Goal: Transaction & Acquisition: Purchase product/service

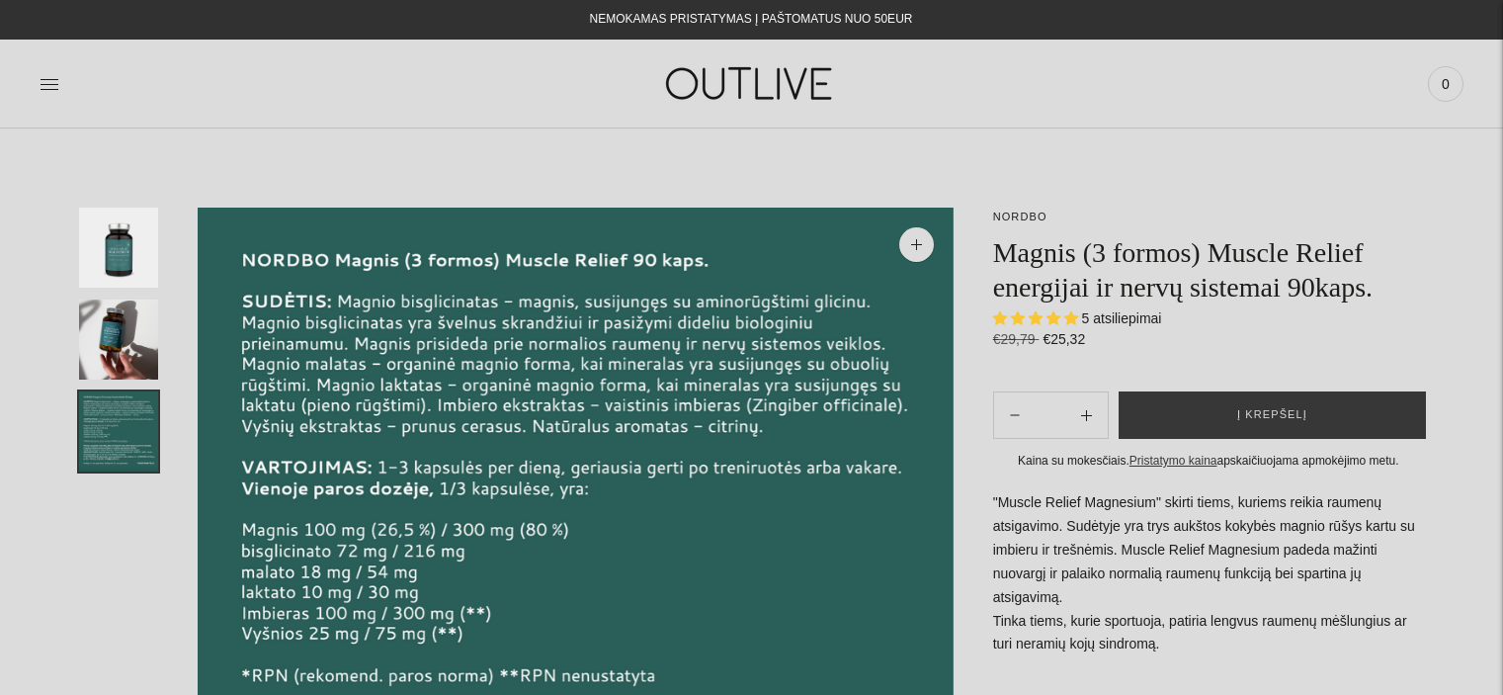
select select "**********"
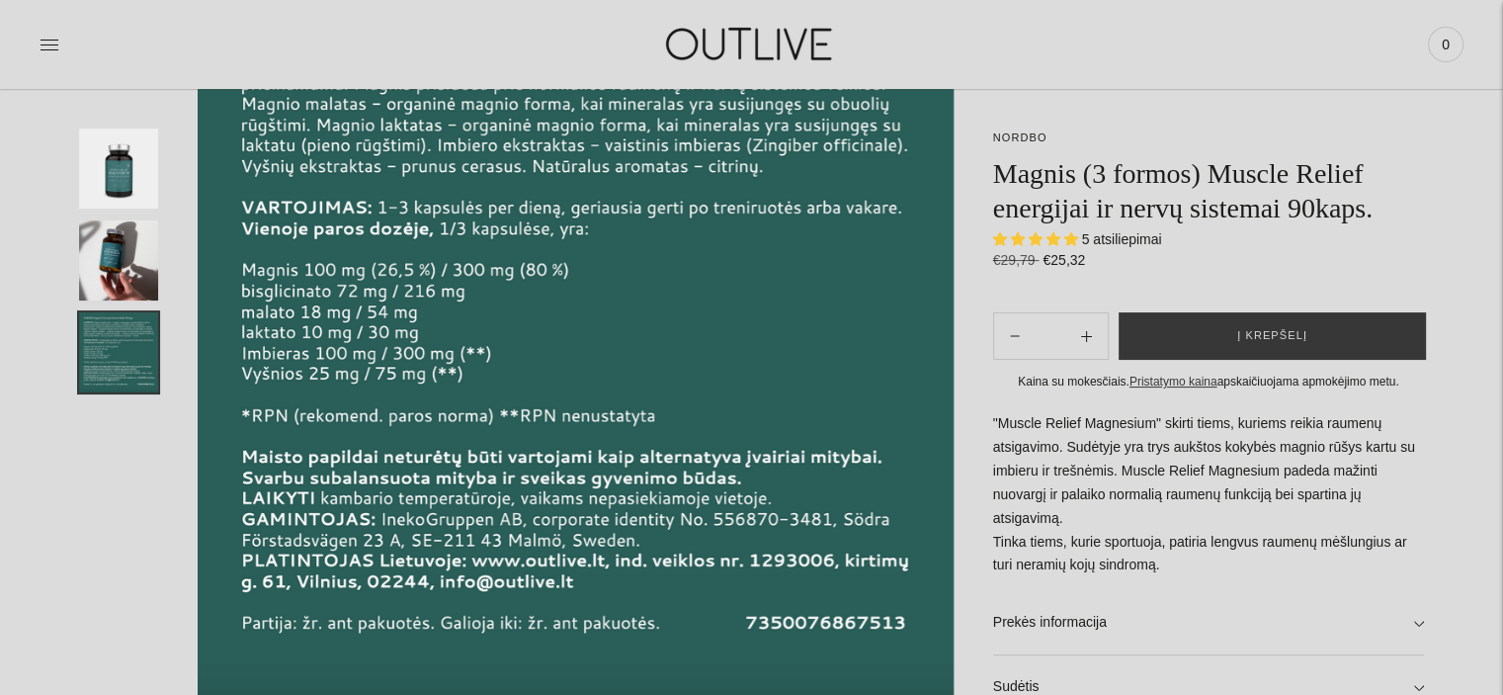
scroll to position [296, 0]
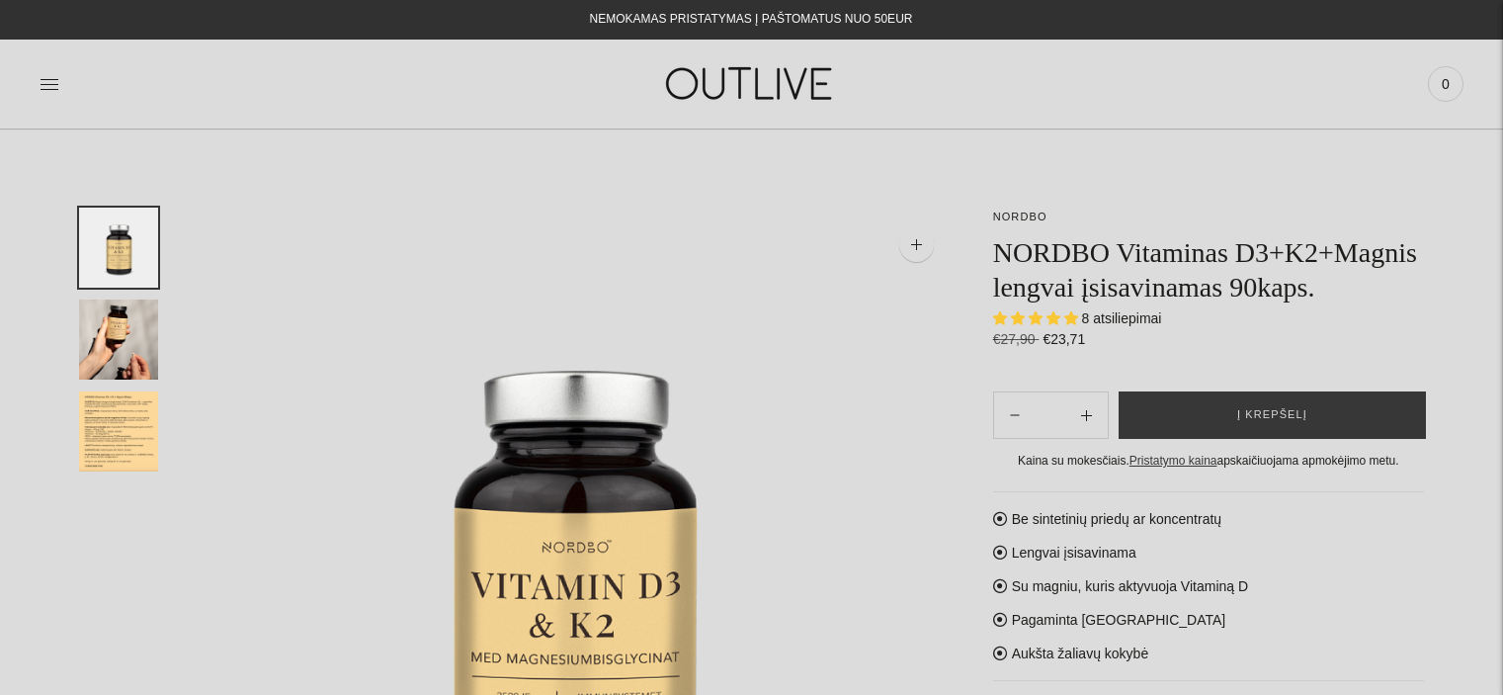
select select "**********"
click at [1312, 418] on button "Į krepšelį" at bounding box center [1271, 414] width 307 height 47
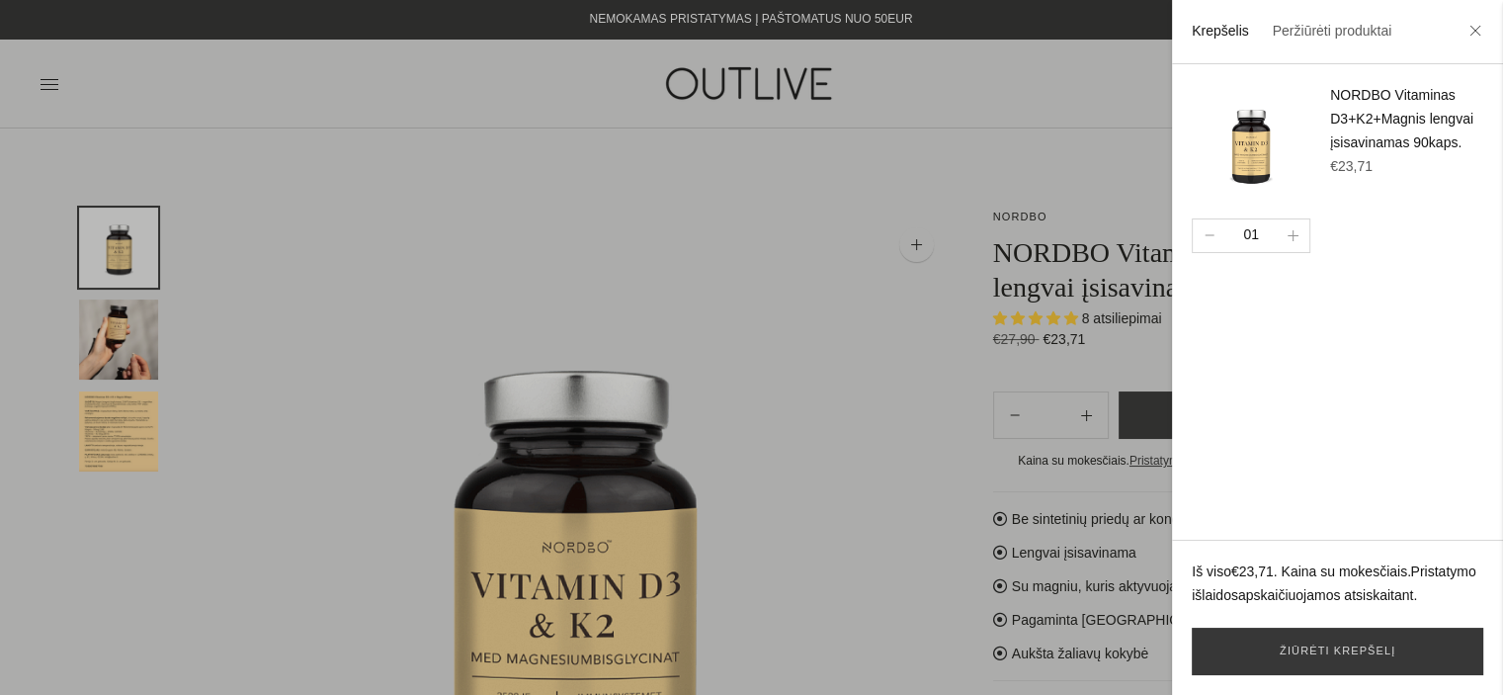
click at [787, 460] on div at bounding box center [751, 347] width 1503 height 695
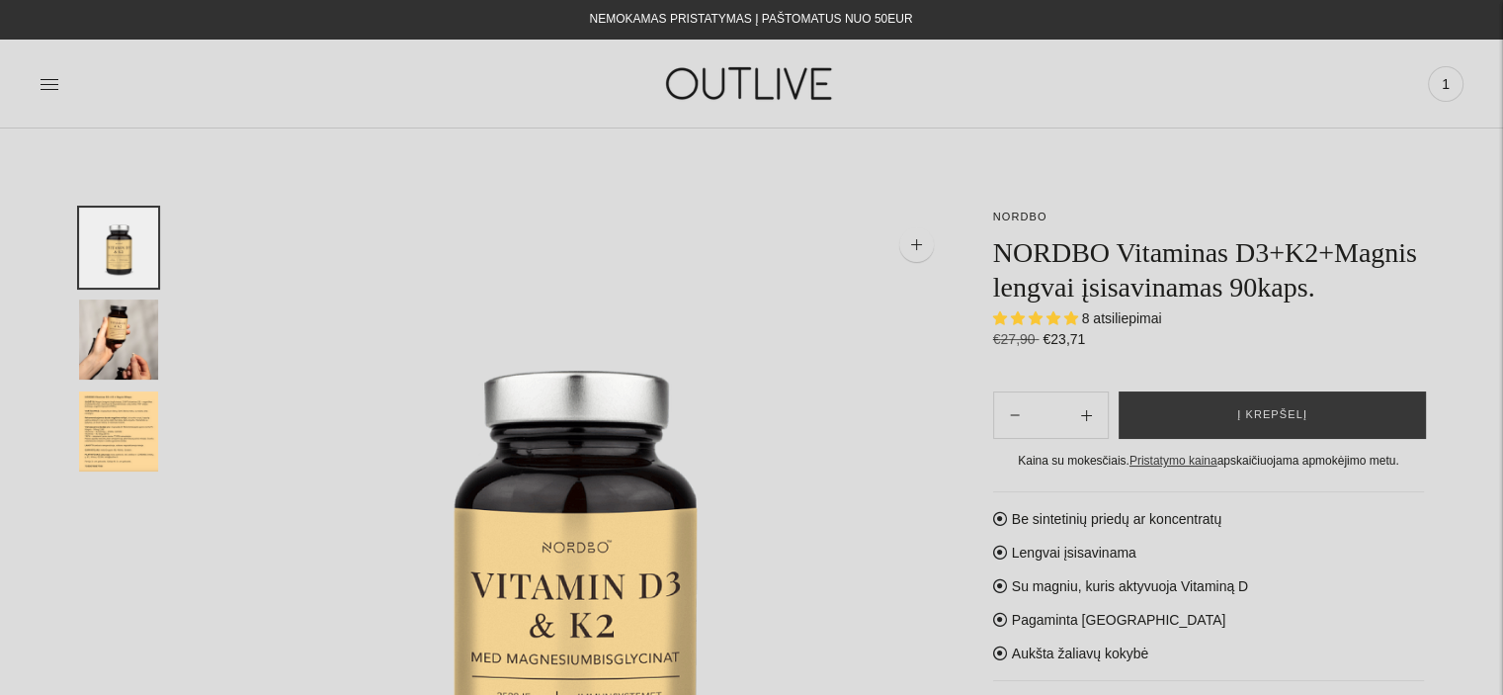
click at [35, 87] on div "PAGRINDINIS PAPILDAI Visi papildai Antioksidantai Dirbantiems ofise Ekologiška …" at bounding box center [751, 83] width 1503 height 68
click at [50, 86] on icon at bounding box center [50, 84] width 20 height 20
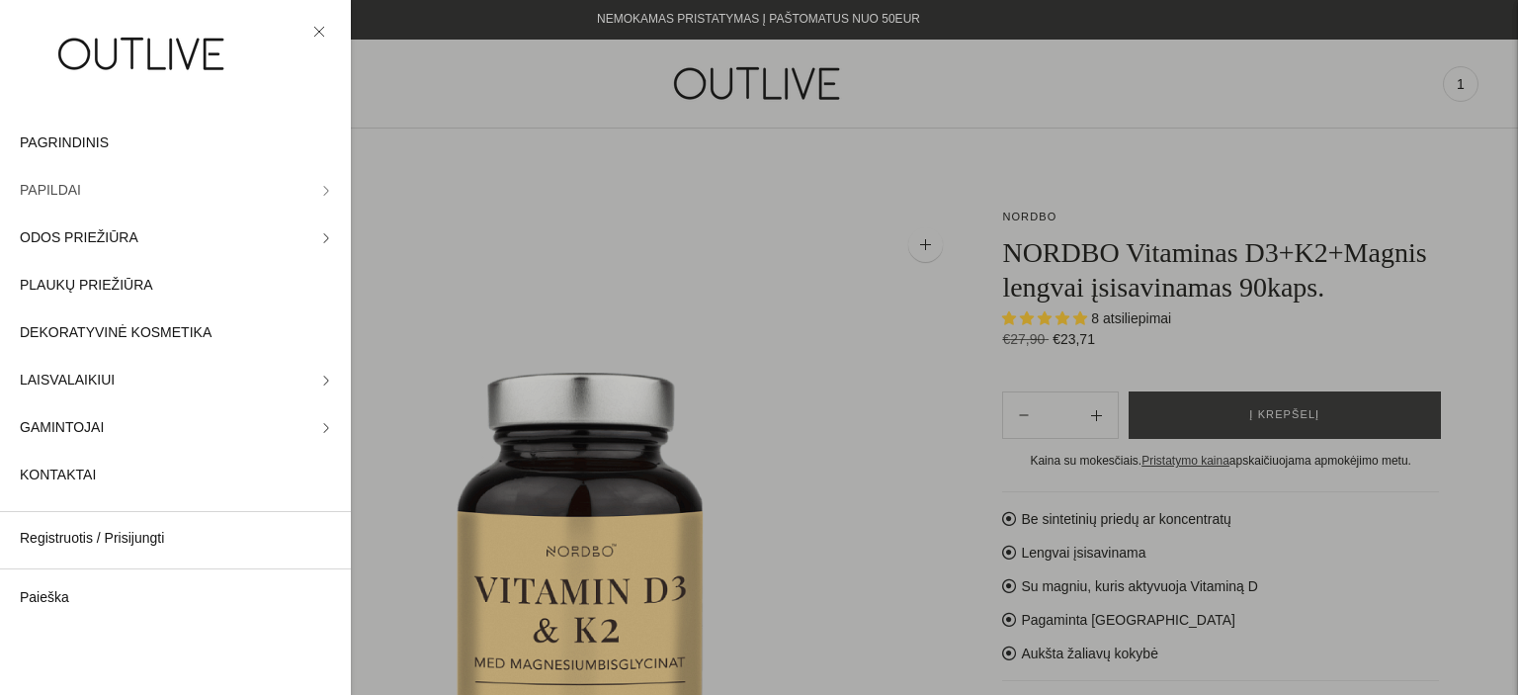
click at [321, 193] on icon at bounding box center [326, 191] width 10 height 10
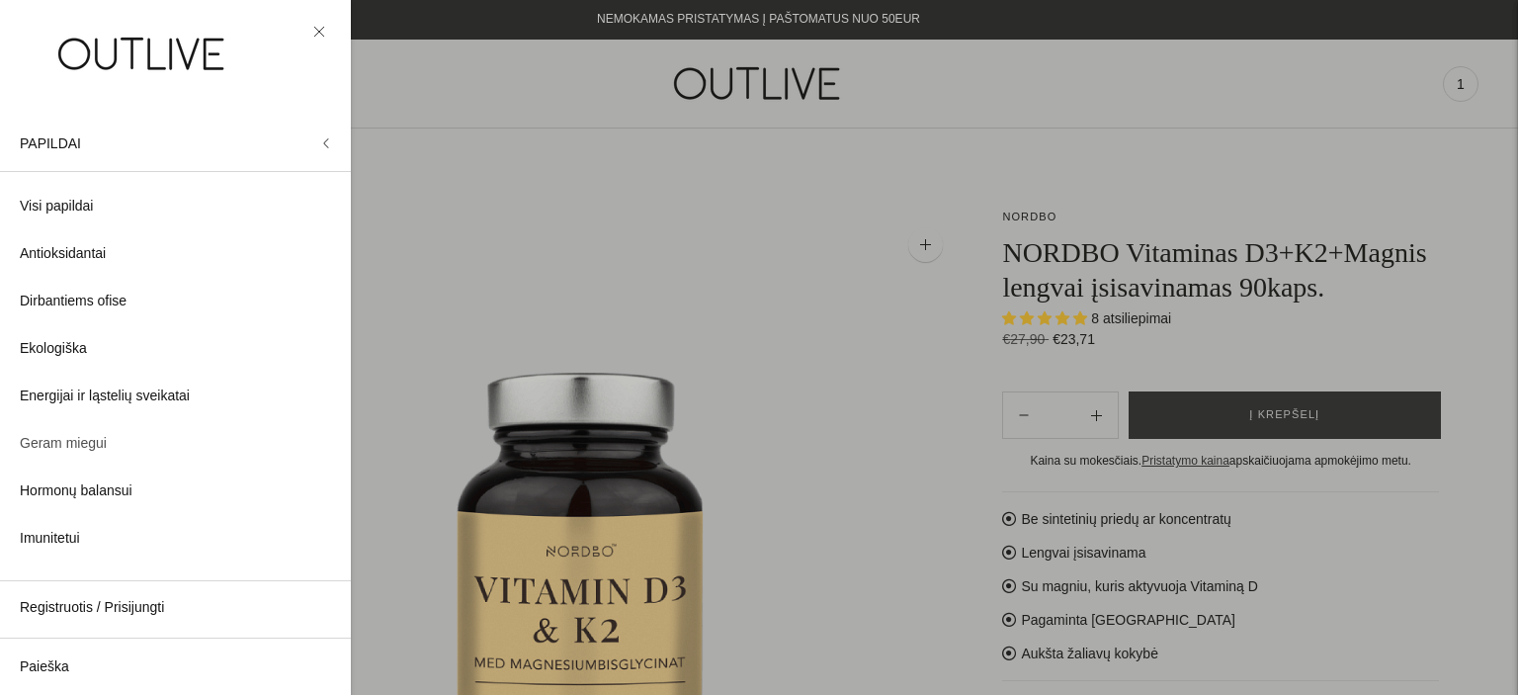
click at [88, 442] on span "Geram miegui" at bounding box center [63, 444] width 87 height 24
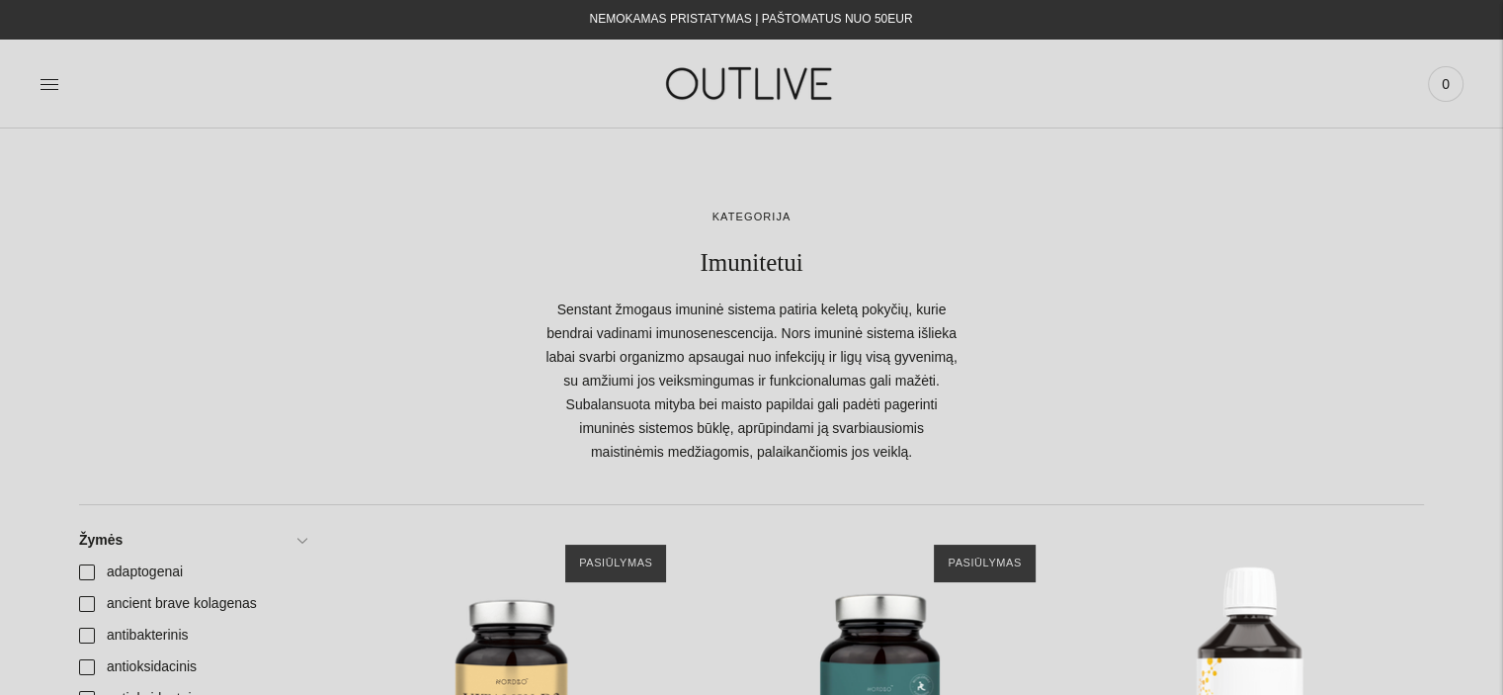
click at [1446, 85] on span "0" at bounding box center [1446, 84] width 28 height 28
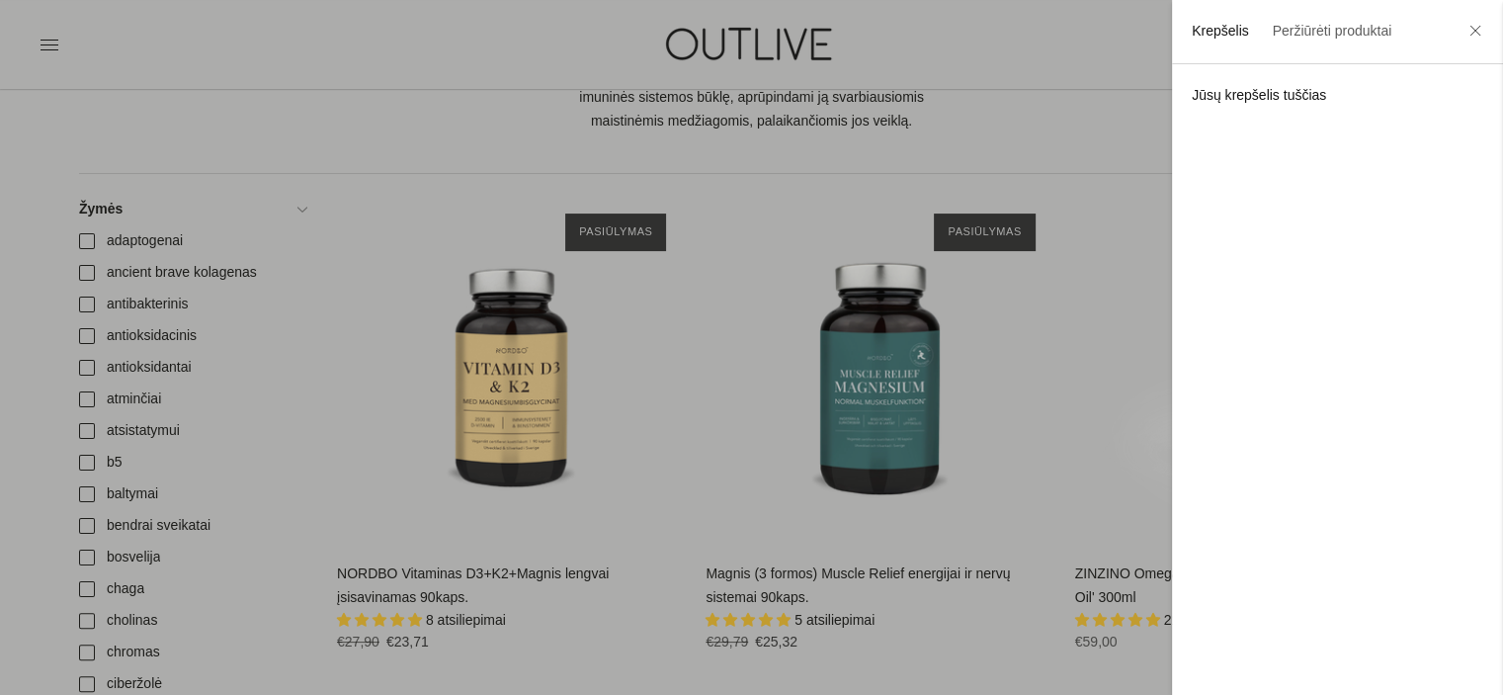
scroll to position [296, 0]
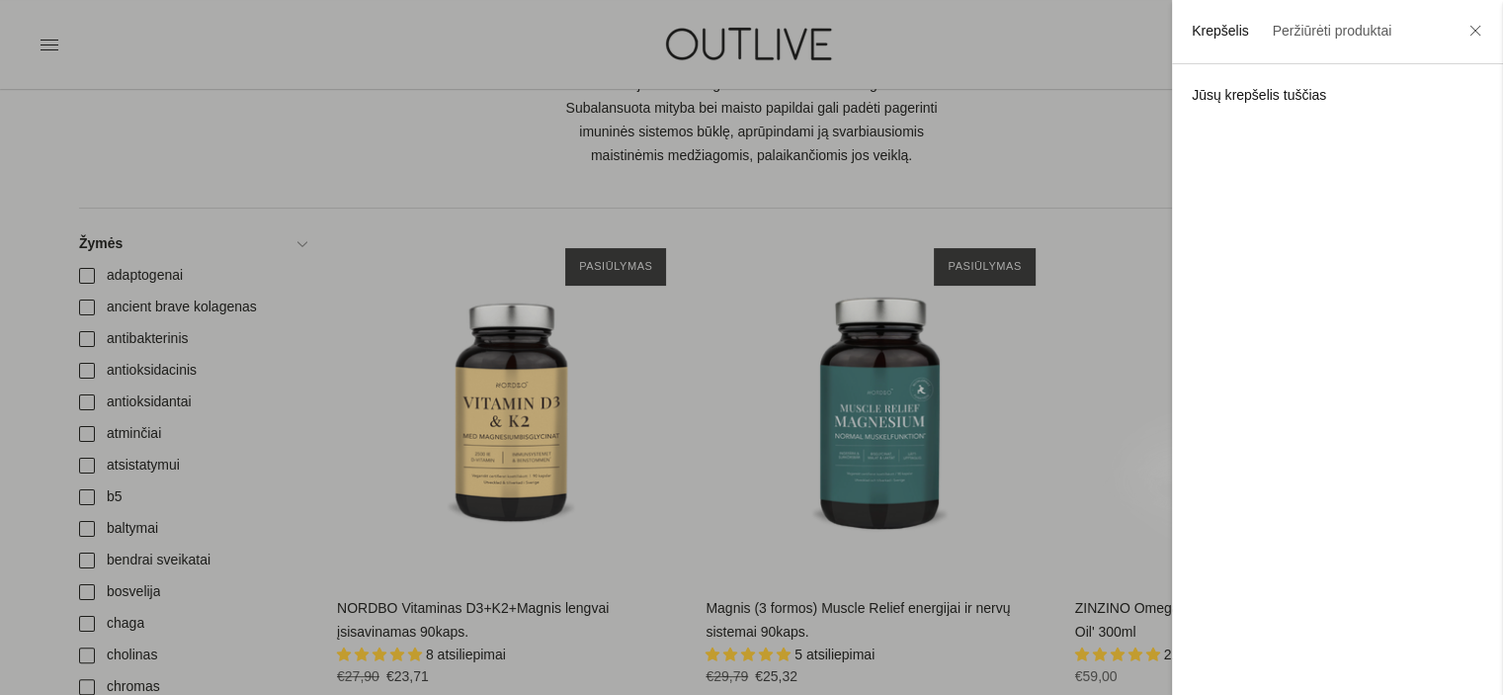
click at [823, 27] on div at bounding box center [751, 347] width 1503 height 695
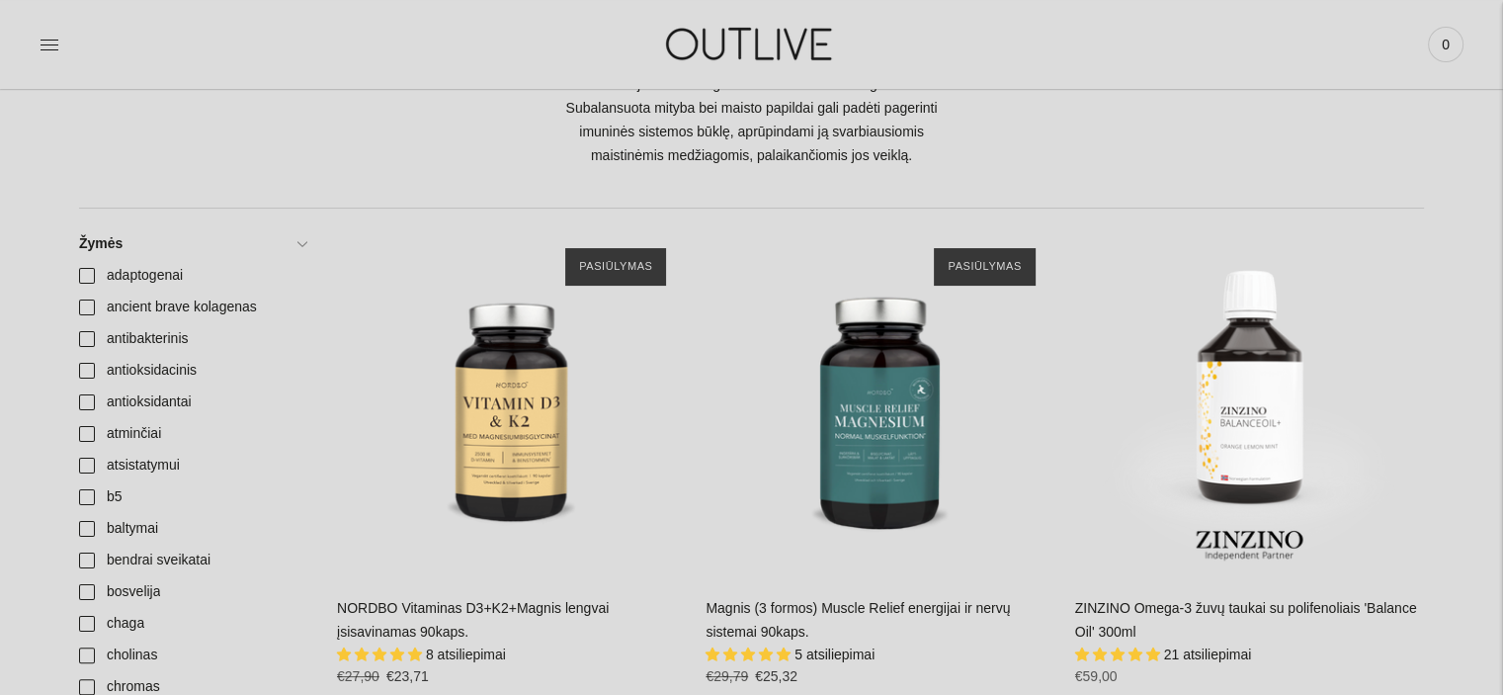
click at [793, 40] on img at bounding box center [750, 44] width 247 height 68
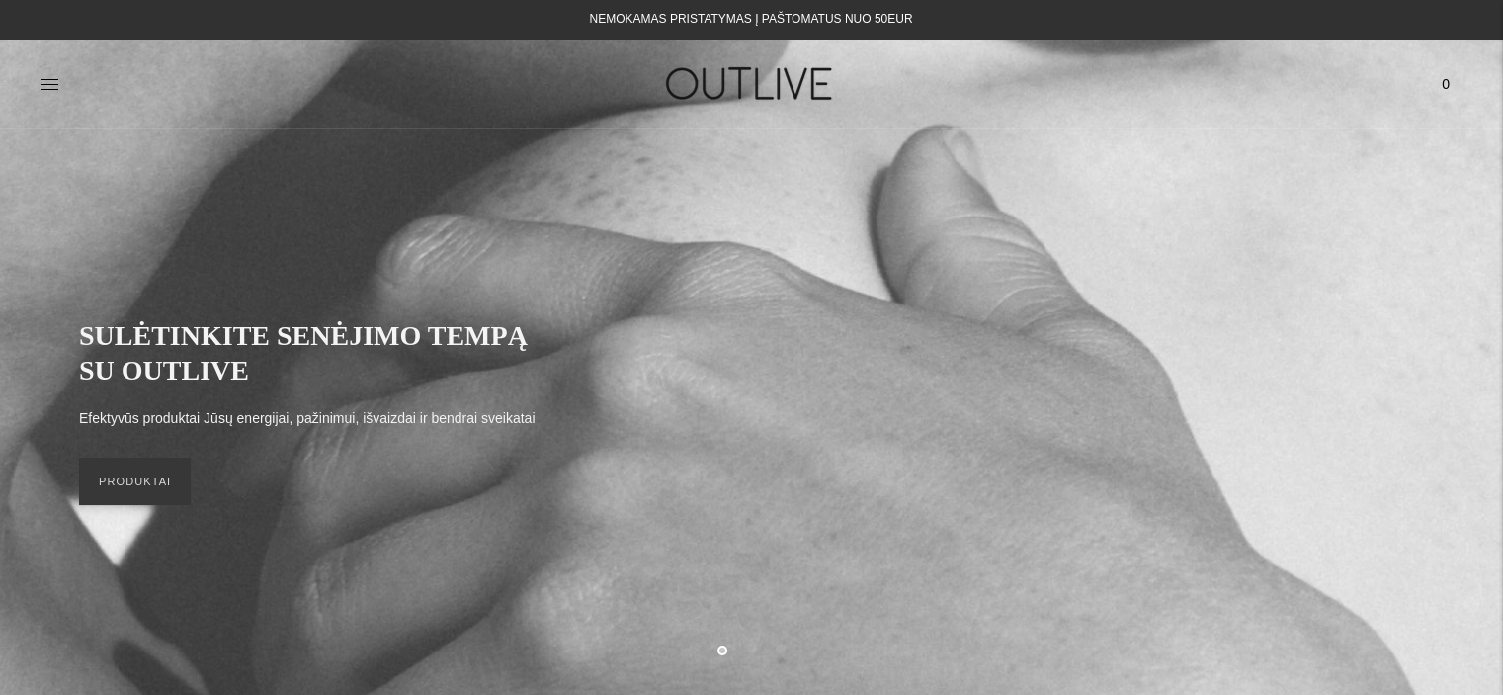
click at [54, 88] on icon at bounding box center [50, 84] width 20 height 20
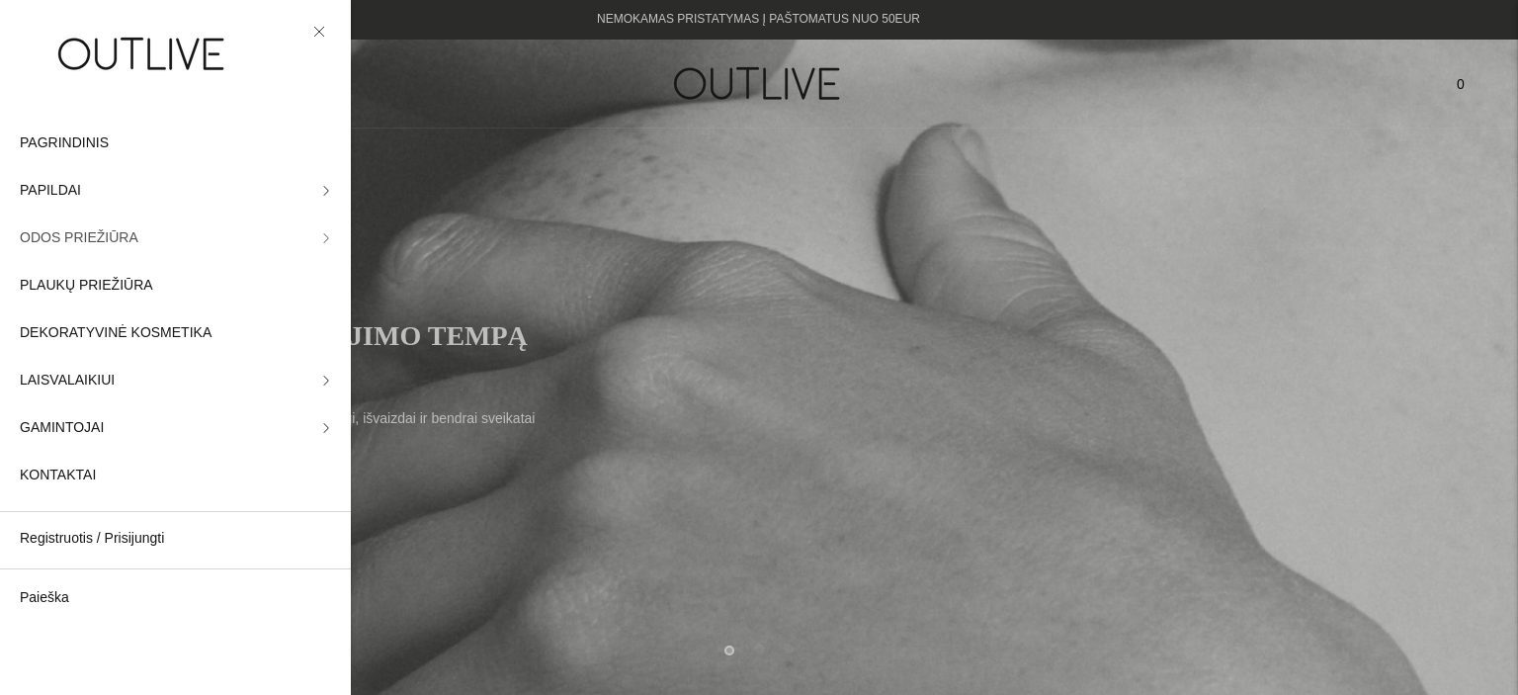
click at [321, 233] on icon at bounding box center [326, 238] width 10 height 10
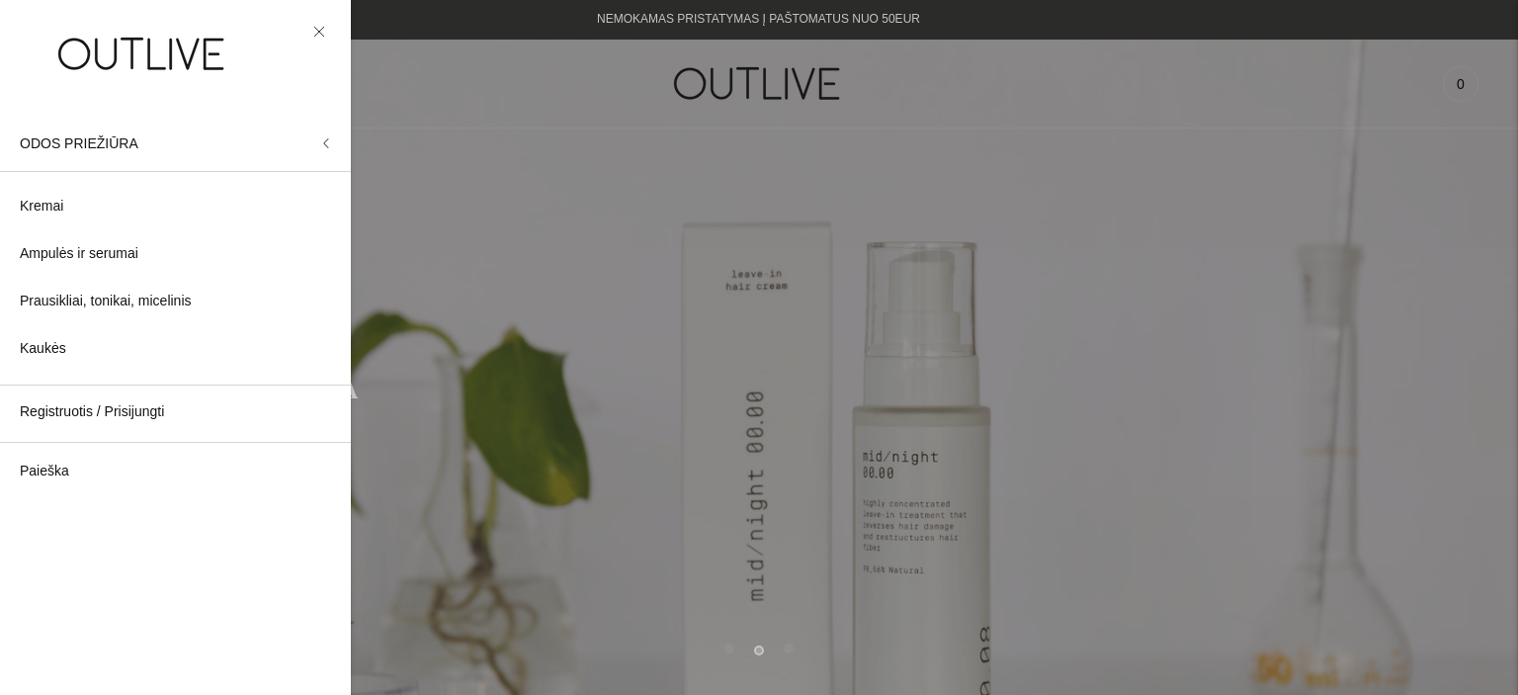
click at [325, 140] on icon at bounding box center [326, 143] width 10 height 10
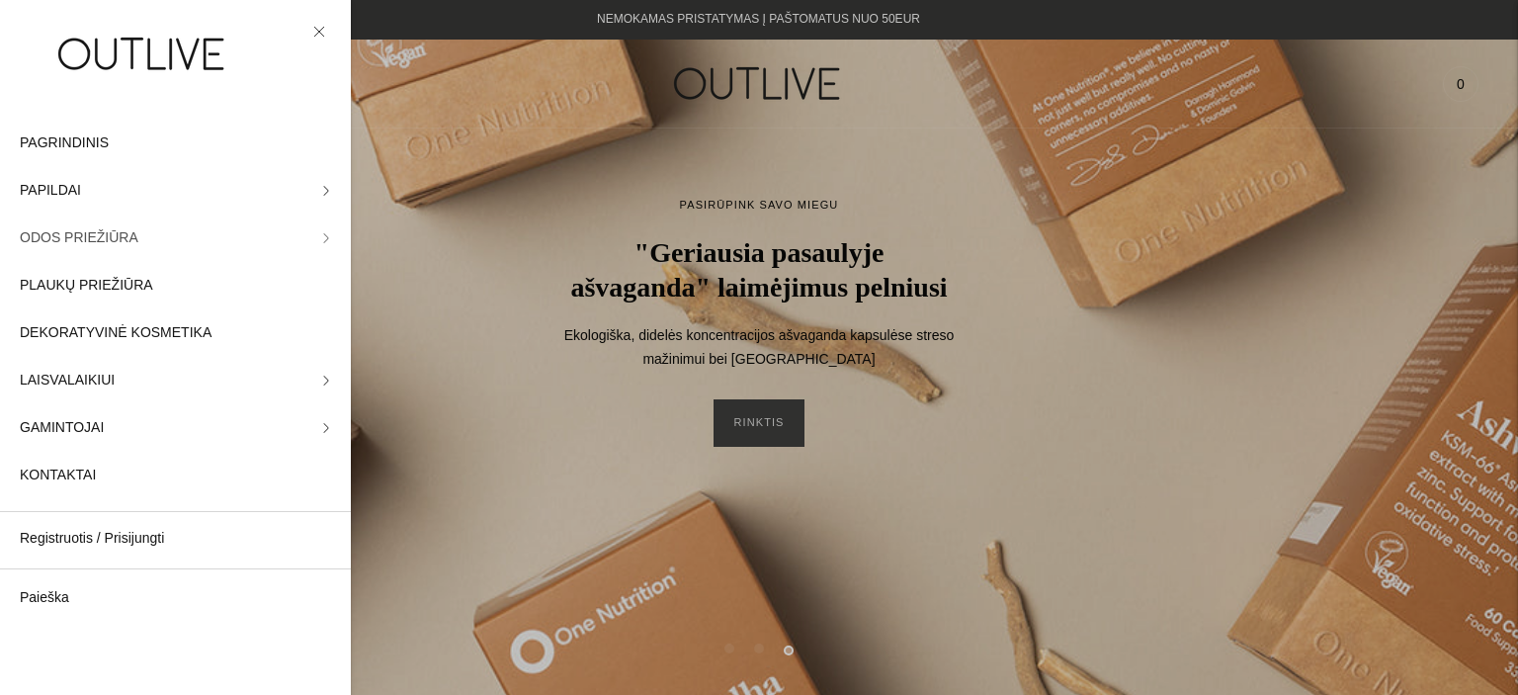
click at [75, 235] on span "ODOS PRIEŽIŪRA" at bounding box center [79, 238] width 119 height 24
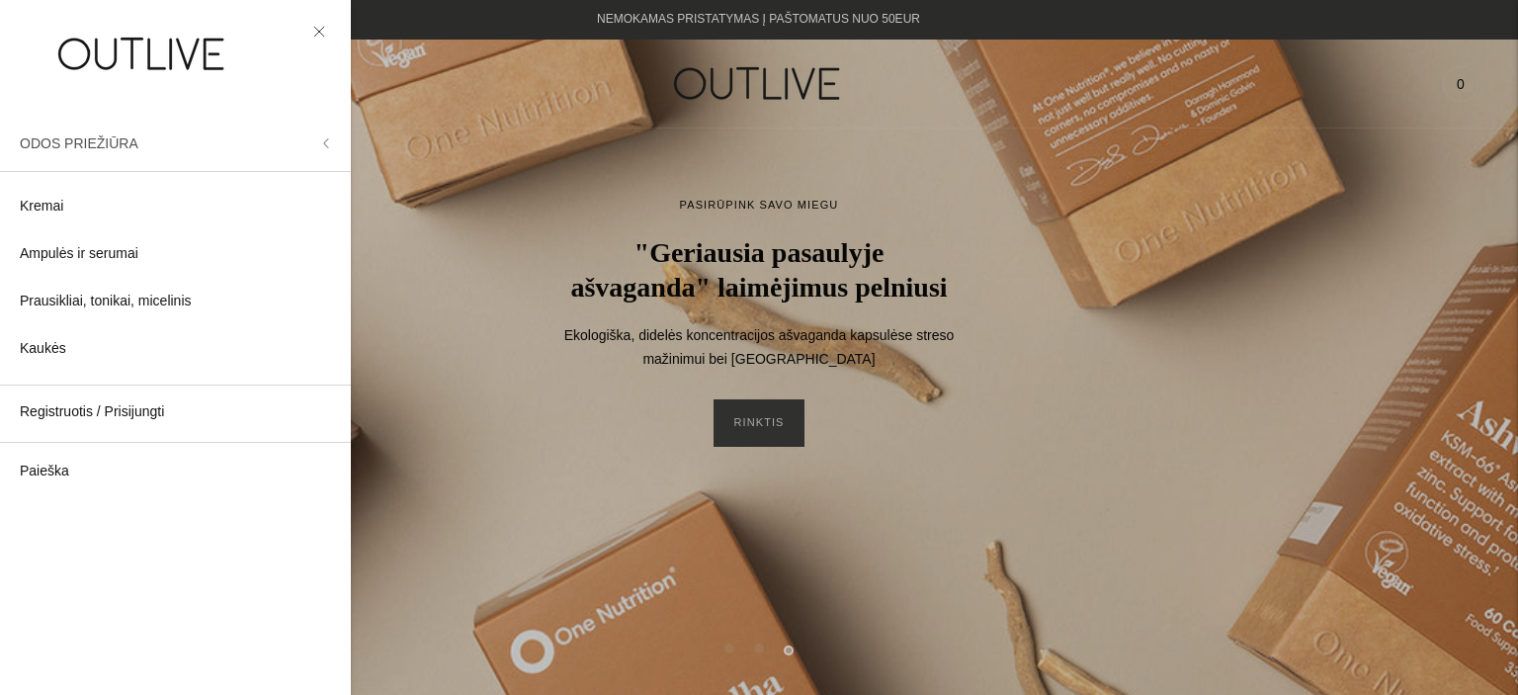
click at [321, 150] on button "ODOS PRIEŽIŪRA" at bounding box center [175, 143] width 351 height 47
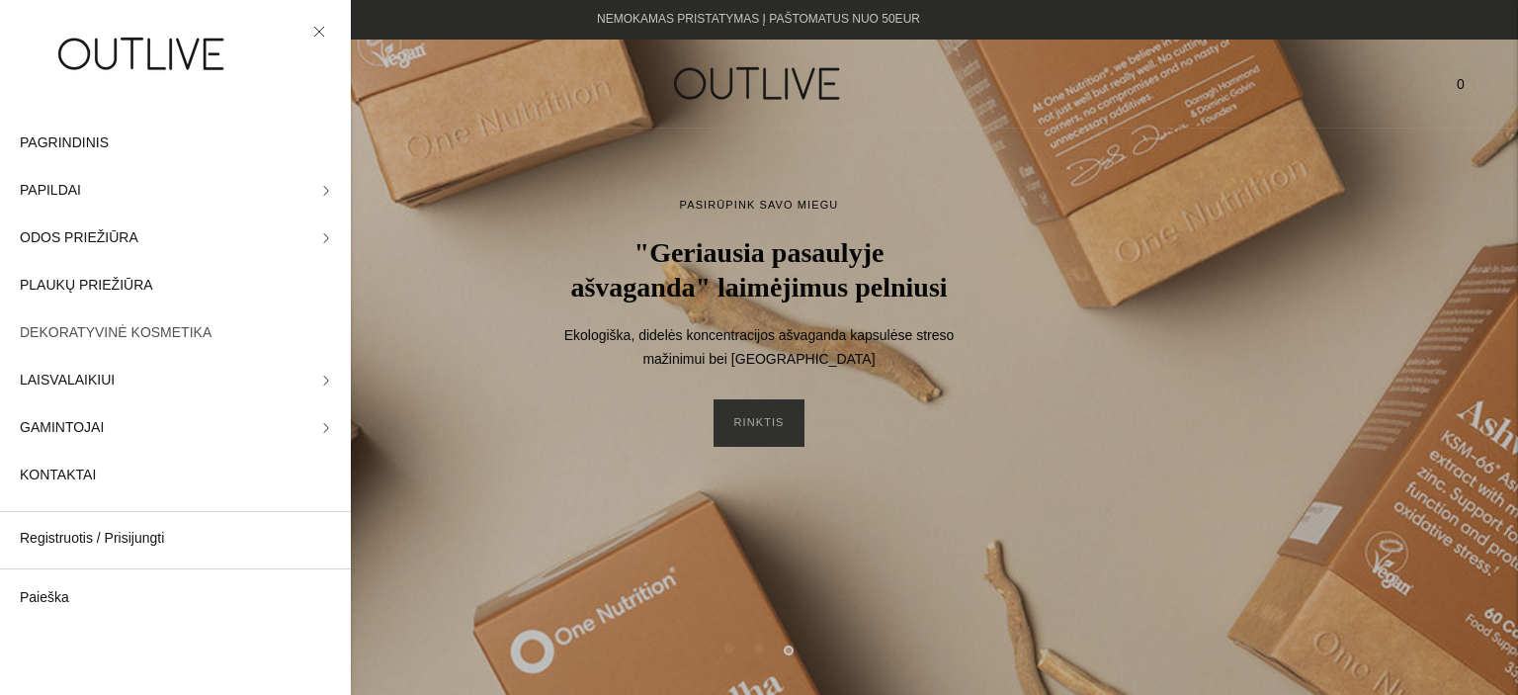
click at [69, 339] on span "DEKORATYVINĖ KOSMETIKA" at bounding box center [116, 333] width 192 height 24
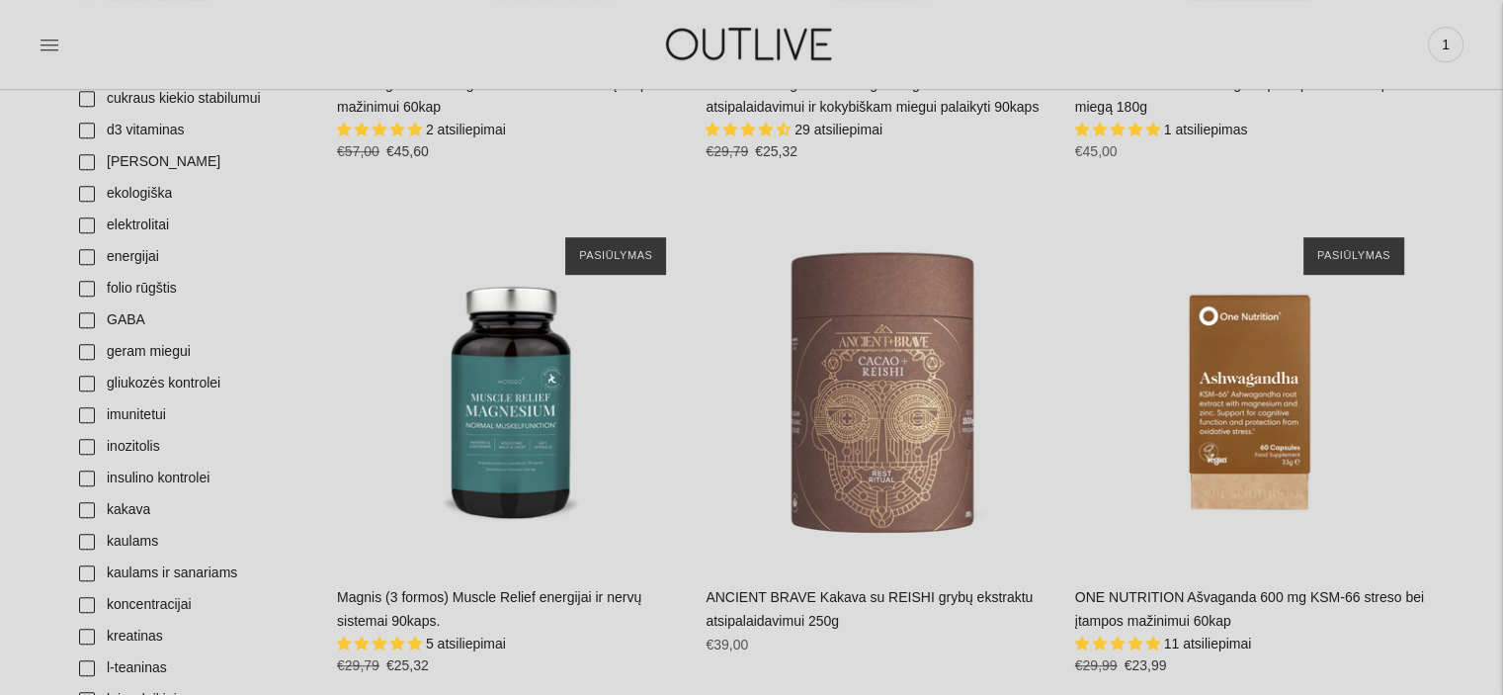
scroll to position [1186, 0]
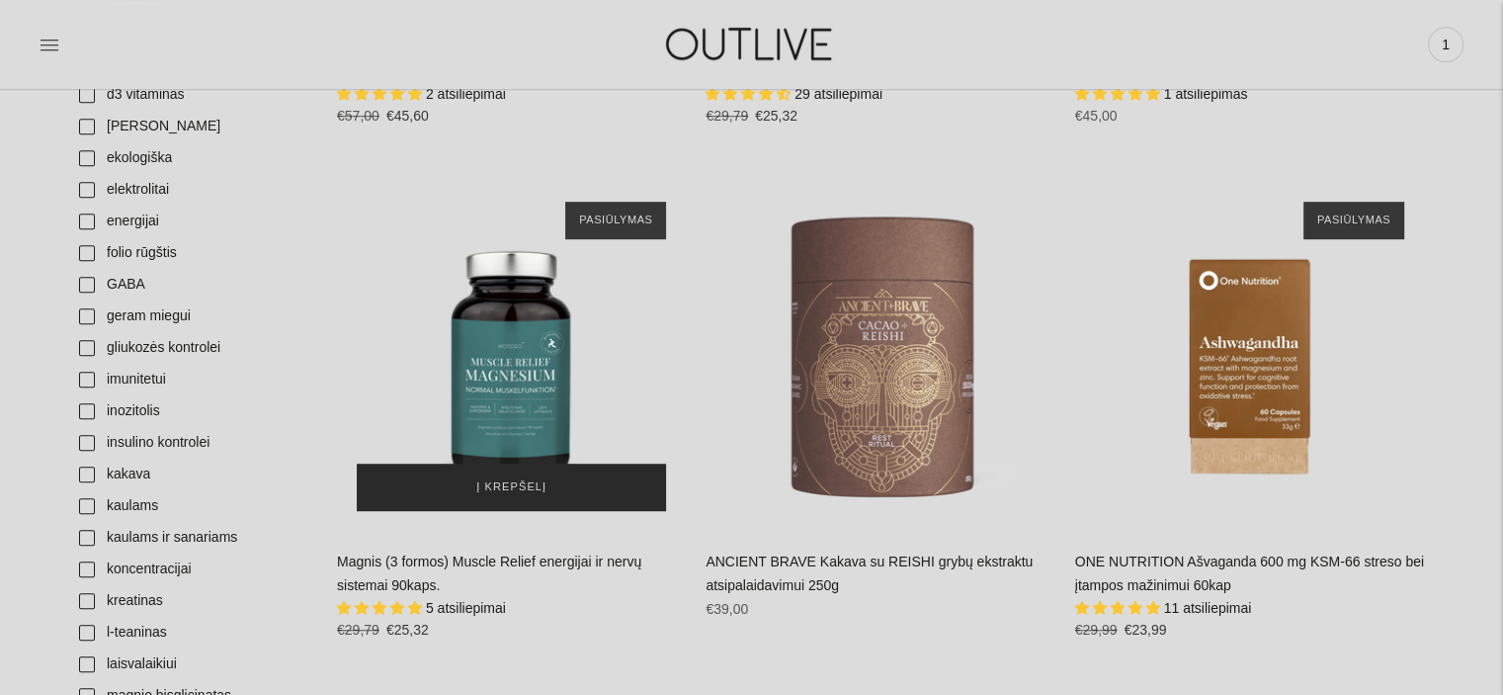
click at [538, 474] on button "Į krepšelį" at bounding box center [511, 486] width 309 height 47
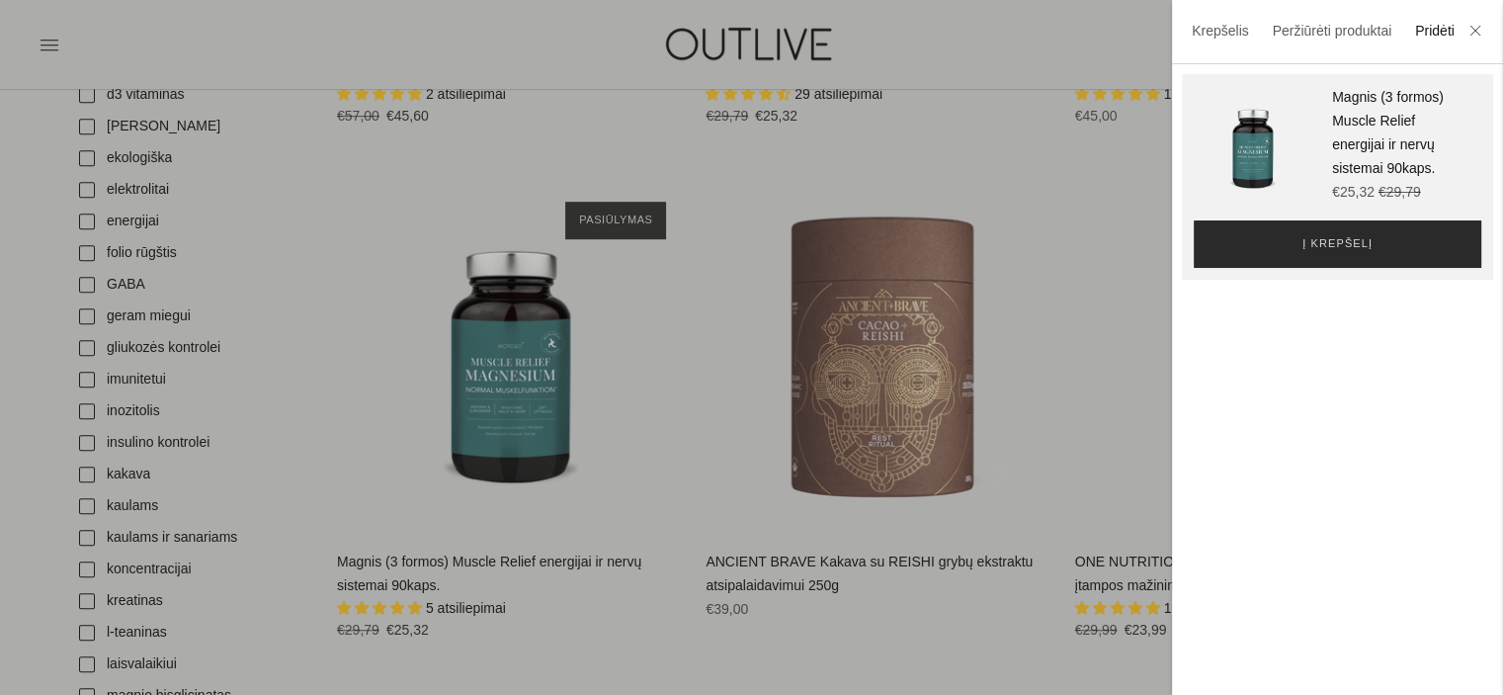
click at [1280, 232] on button "Į krepšelį" at bounding box center [1336, 243] width 287 height 47
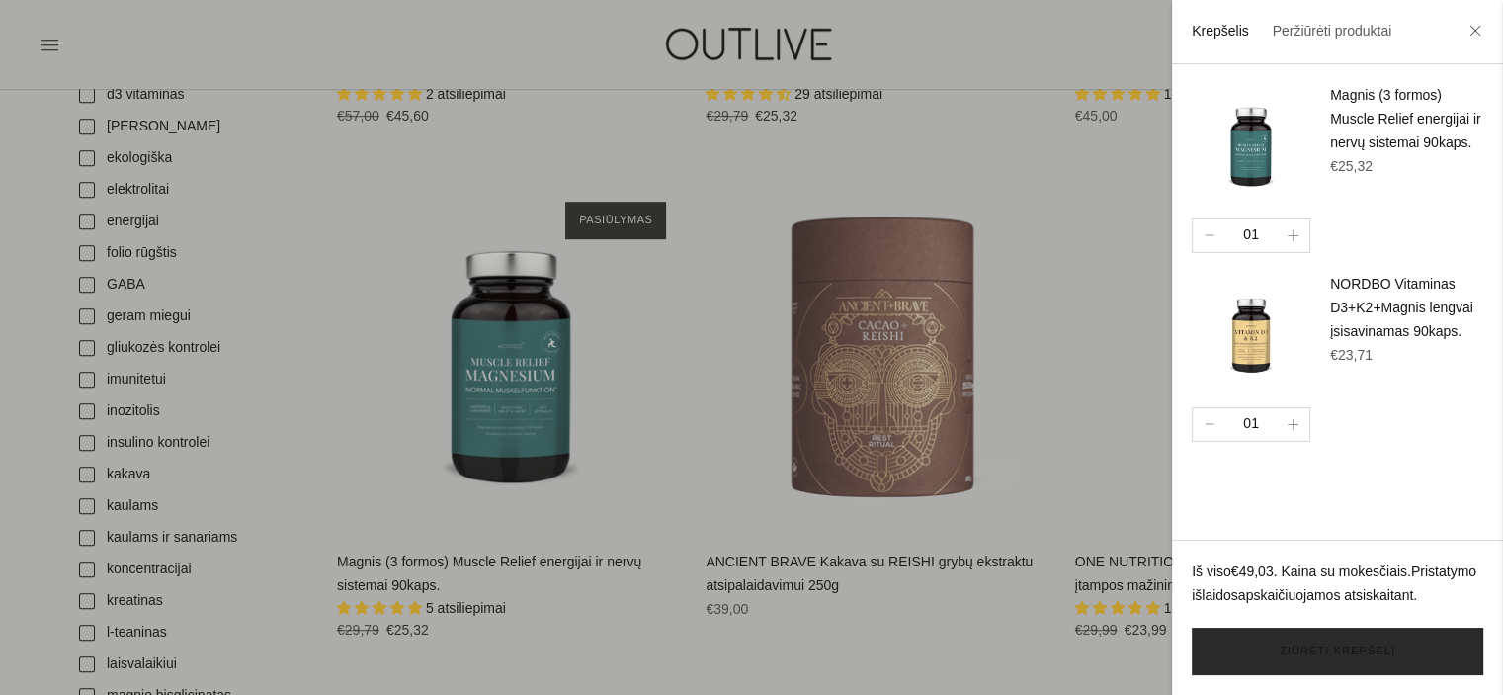
click at [1337, 650] on link "Žiūrėti krepšelį" at bounding box center [1336, 650] width 291 height 47
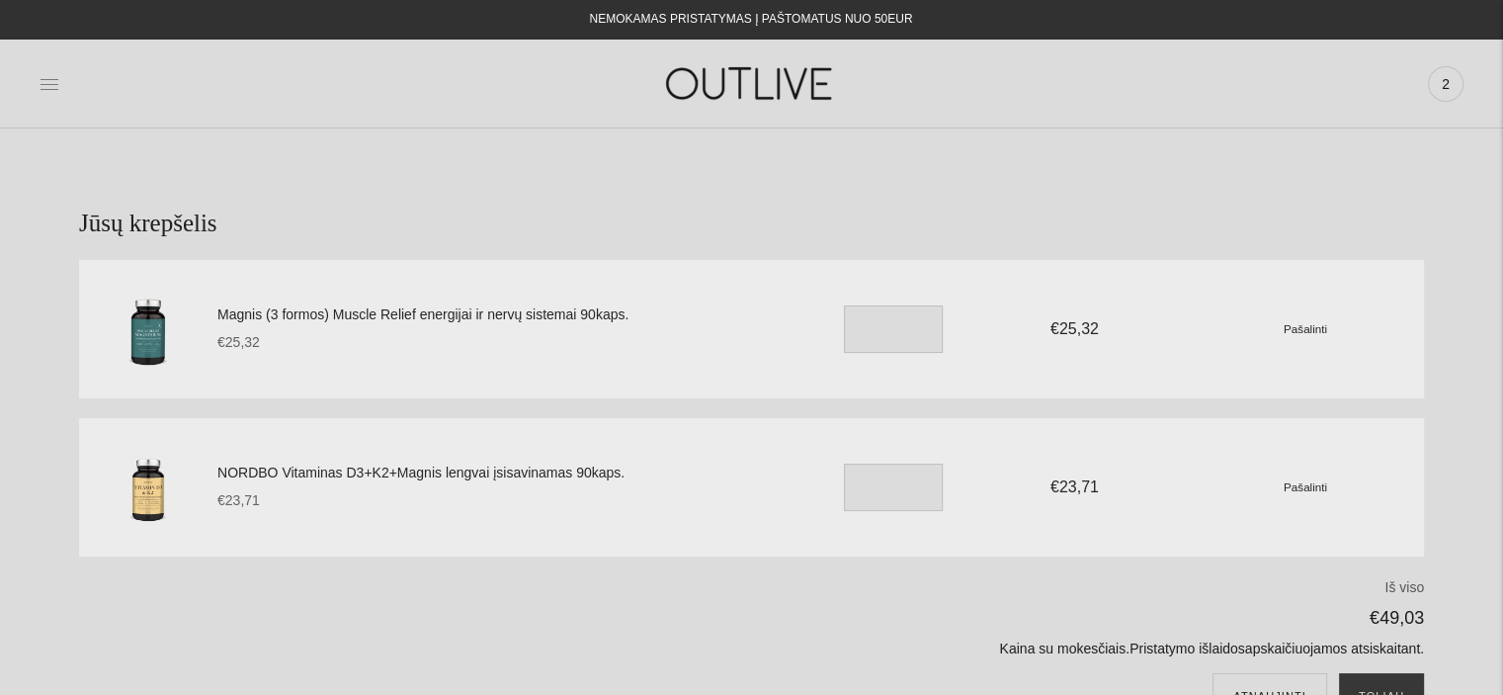
click at [45, 78] on icon at bounding box center [50, 84] width 20 height 20
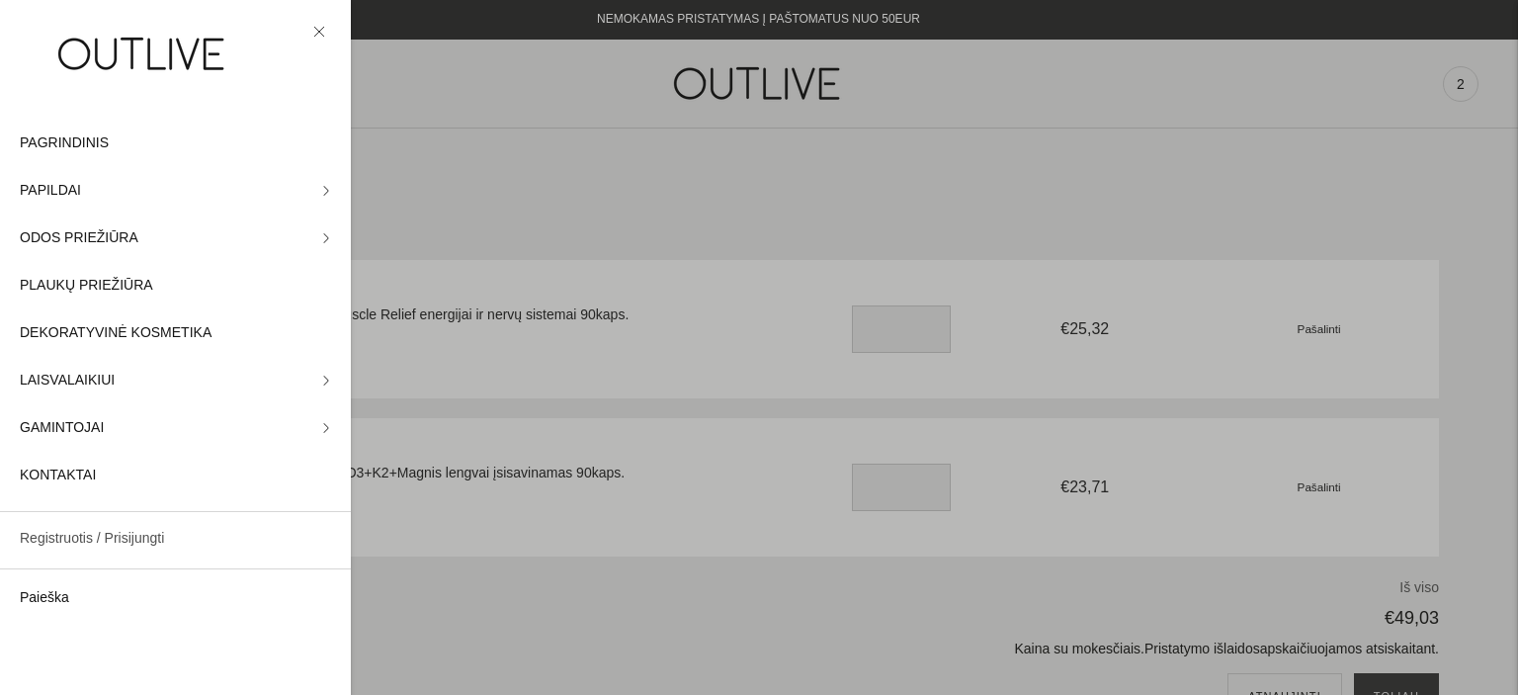
click at [114, 547] on link "Registruotis / Prisijungti" at bounding box center [175, 538] width 351 height 47
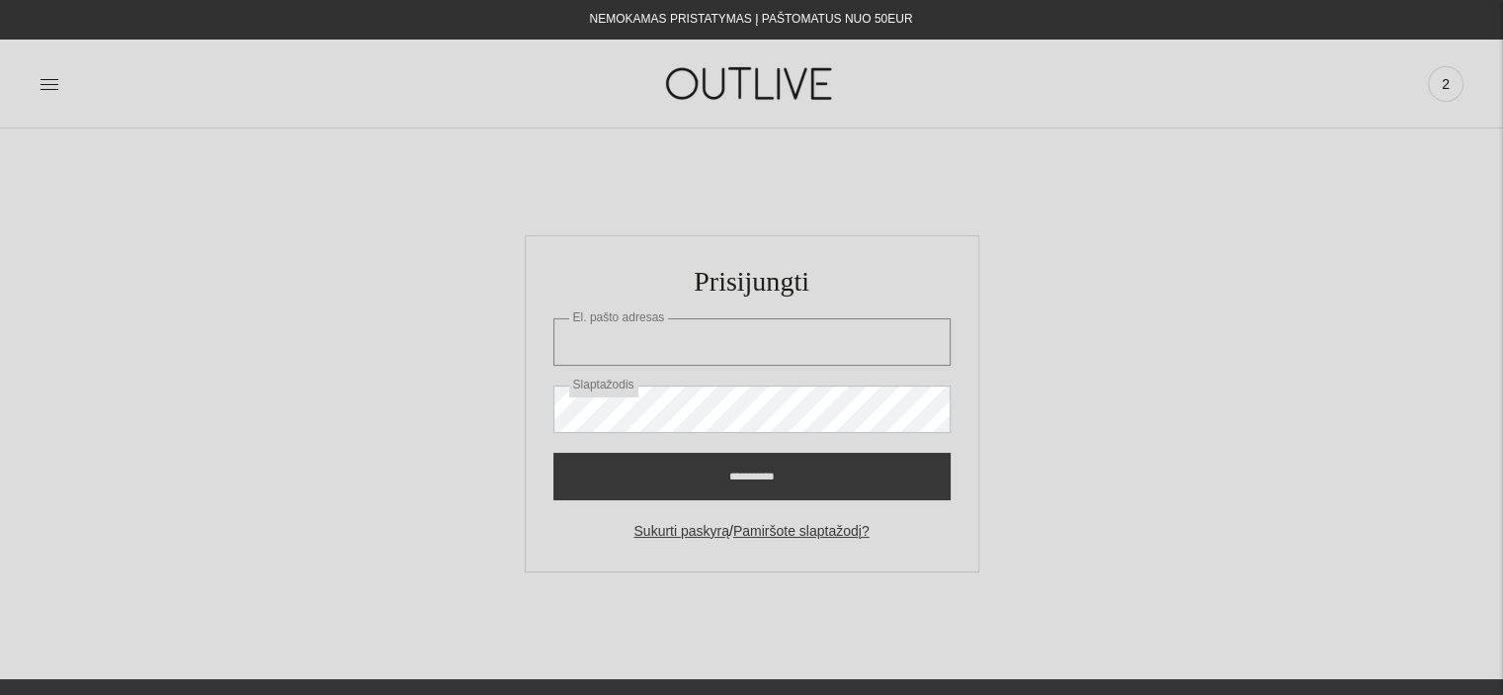
click at [633, 338] on input "El. pašto adresas" at bounding box center [751, 341] width 397 height 47
type input "**********"
click at [553, 452] on input "**********" at bounding box center [751, 475] width 397 height 47
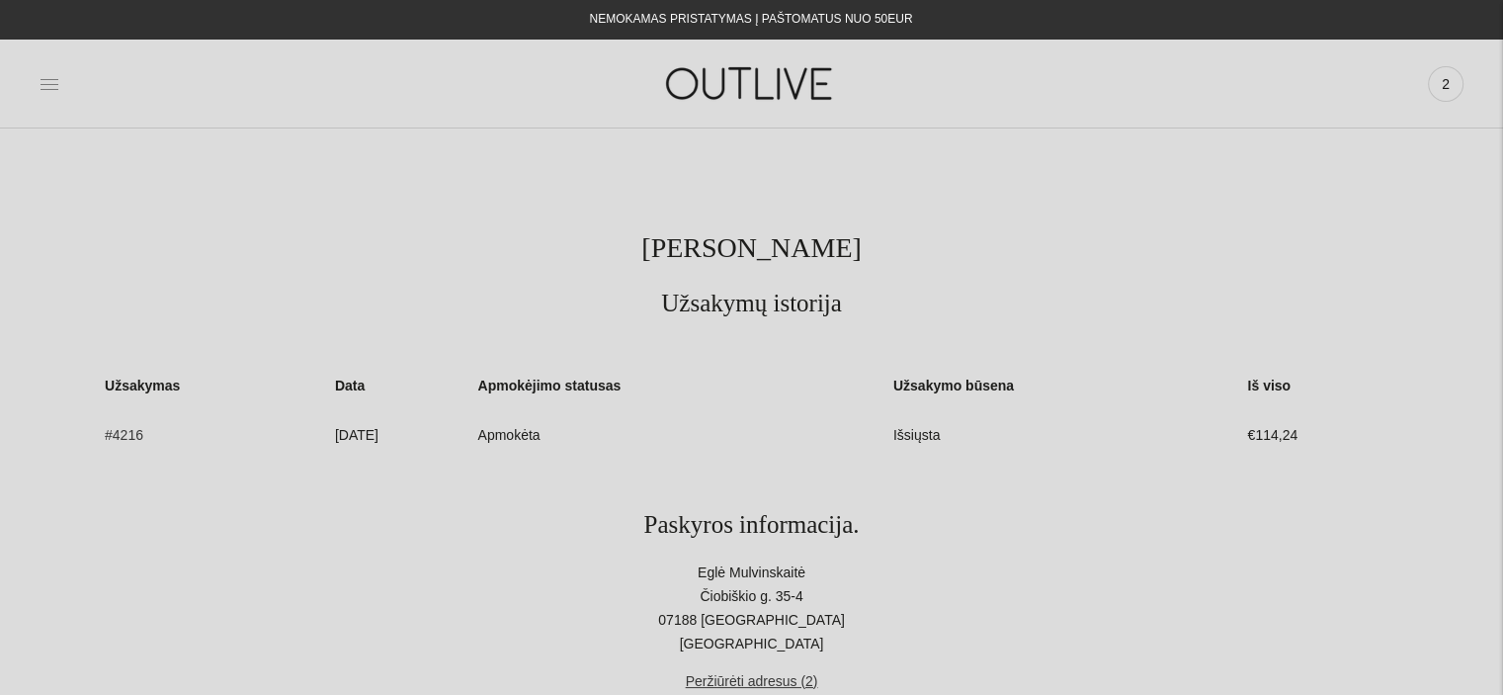
click at [51, 82] on icon at bounding box center [50, 84] width 20 height 20
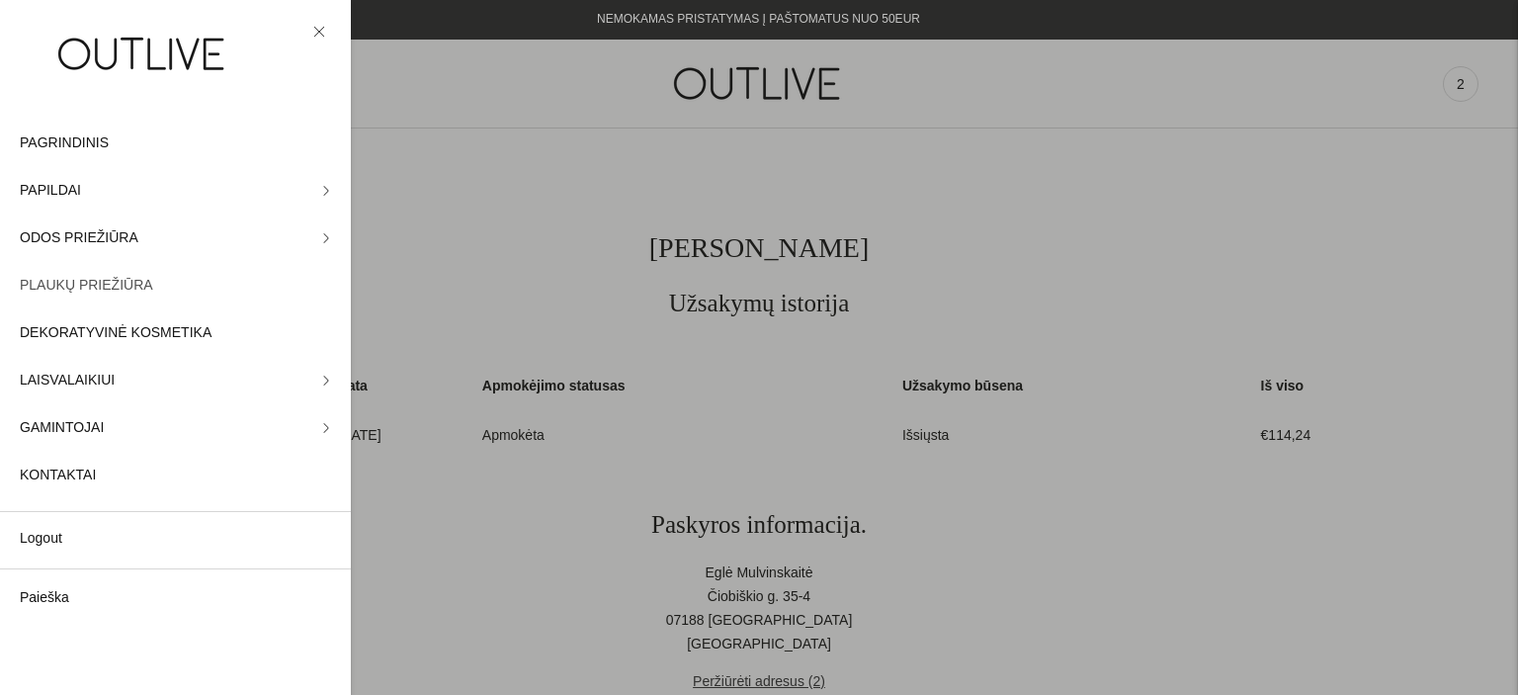
click at [136, 286] on span "PLAUKŲ PRIEŽIŪRA" at bounding box center [86, 286] width 133 height 24
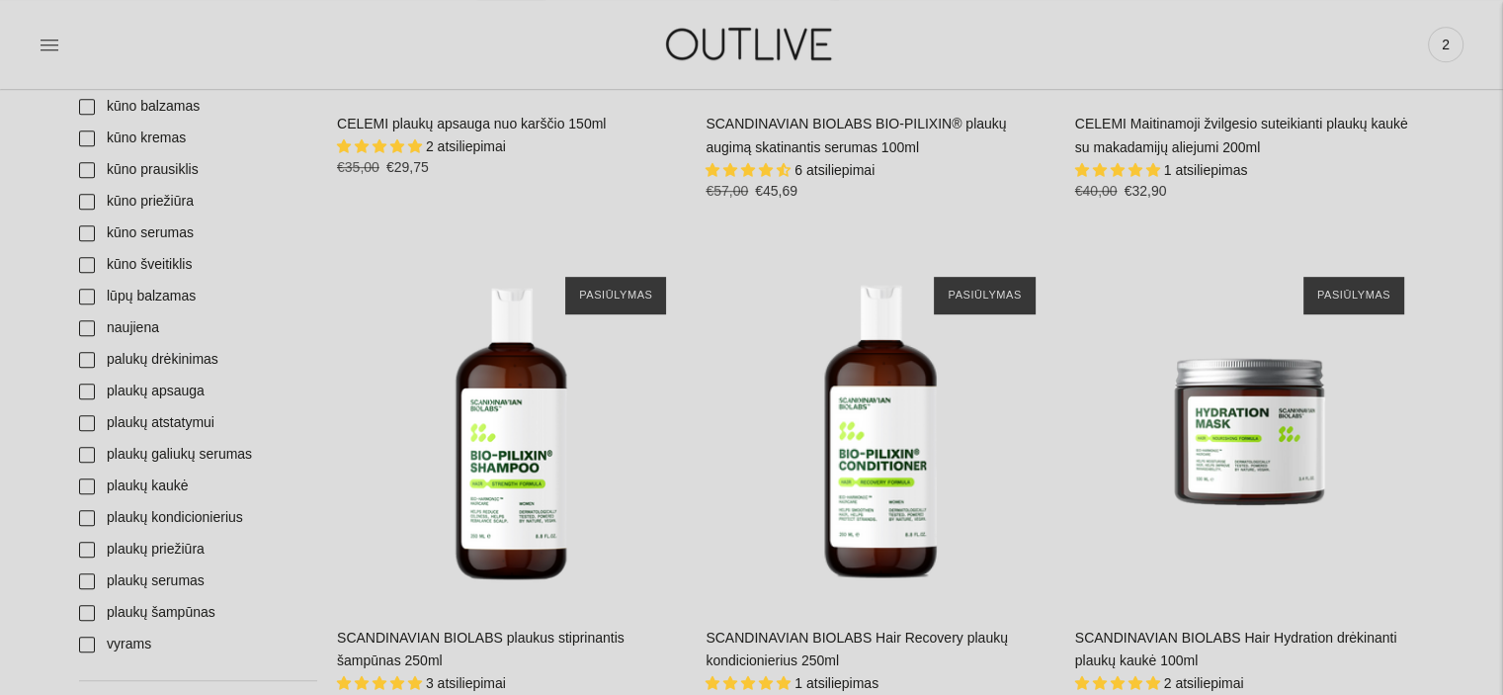
scroll to position [889, 0]
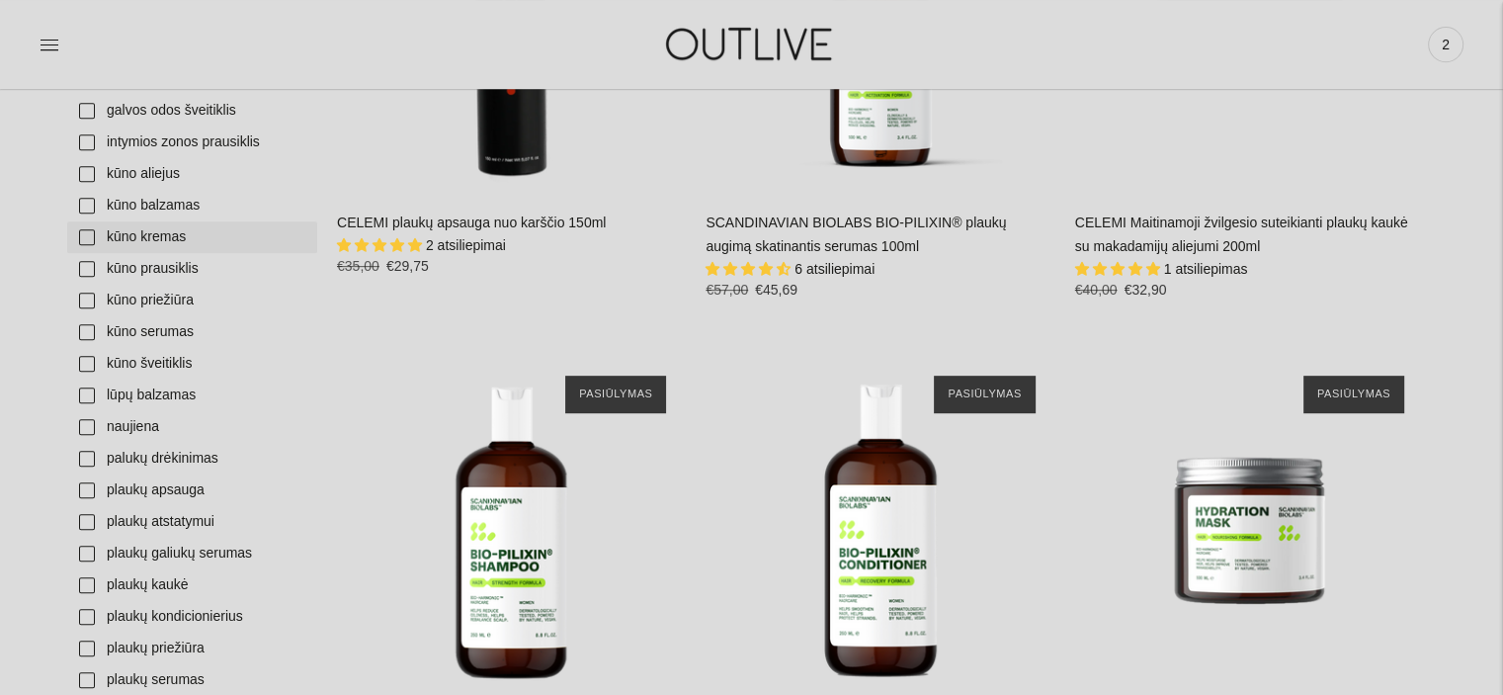
click at [79, 237] on link "kūno kremas" at bounding box center [192, 237] width 250 height 32
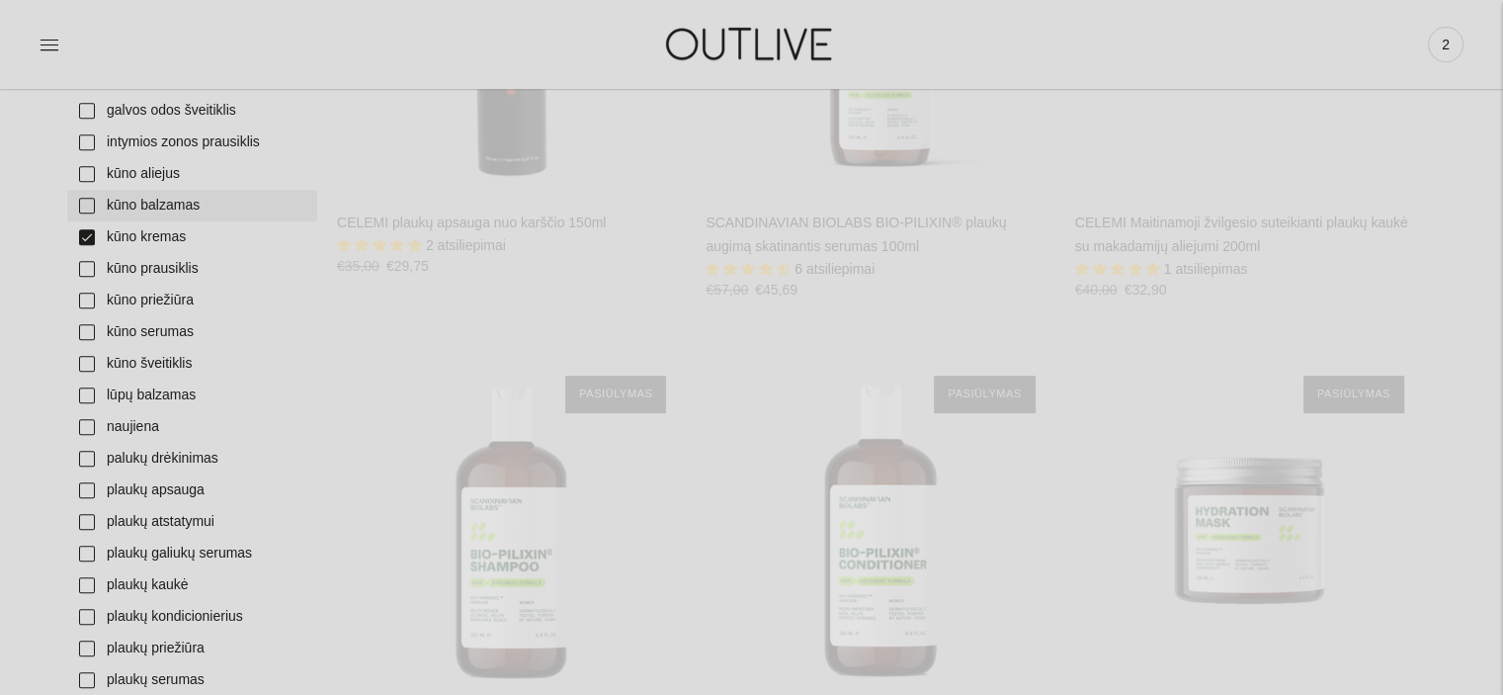
click at [82, 206] on link "kūno balzamas" at bounding box center [192, 206] width 250 height 32
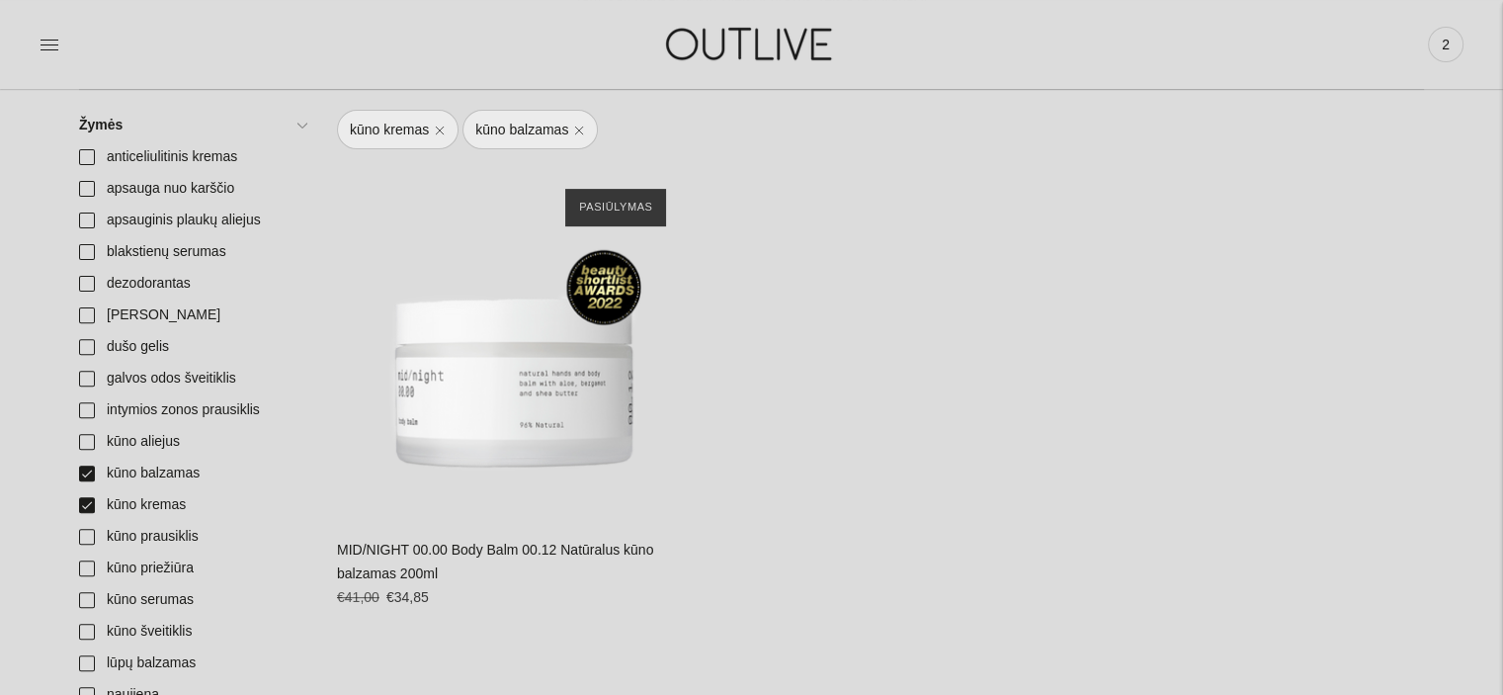
scroll to position [593, 0]
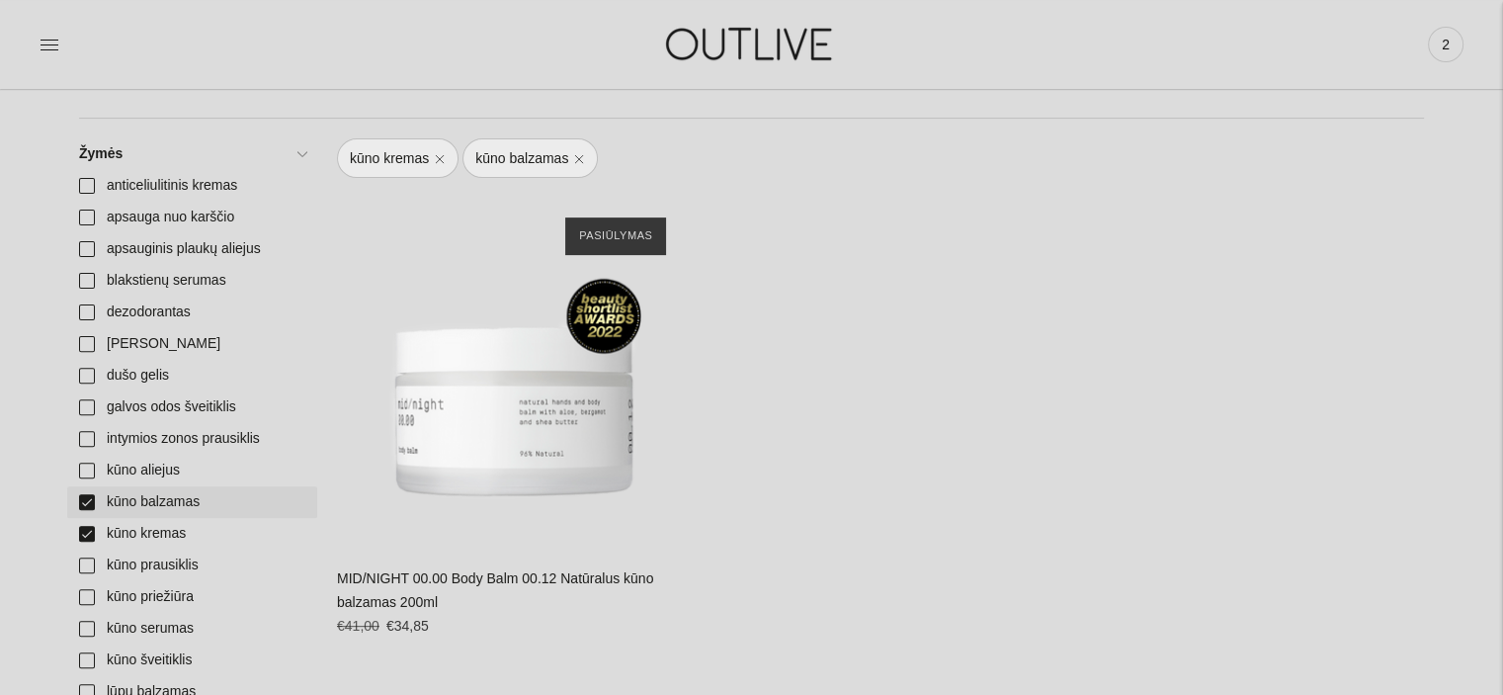
drag, startPoint x: 85, startPoint y: 499, endPoint x: 85, endPoint y: 524, distance: 24.7
click at [85, 500] on link "kūno balzamas" at bounding box center [192, 502] width 250 height 32
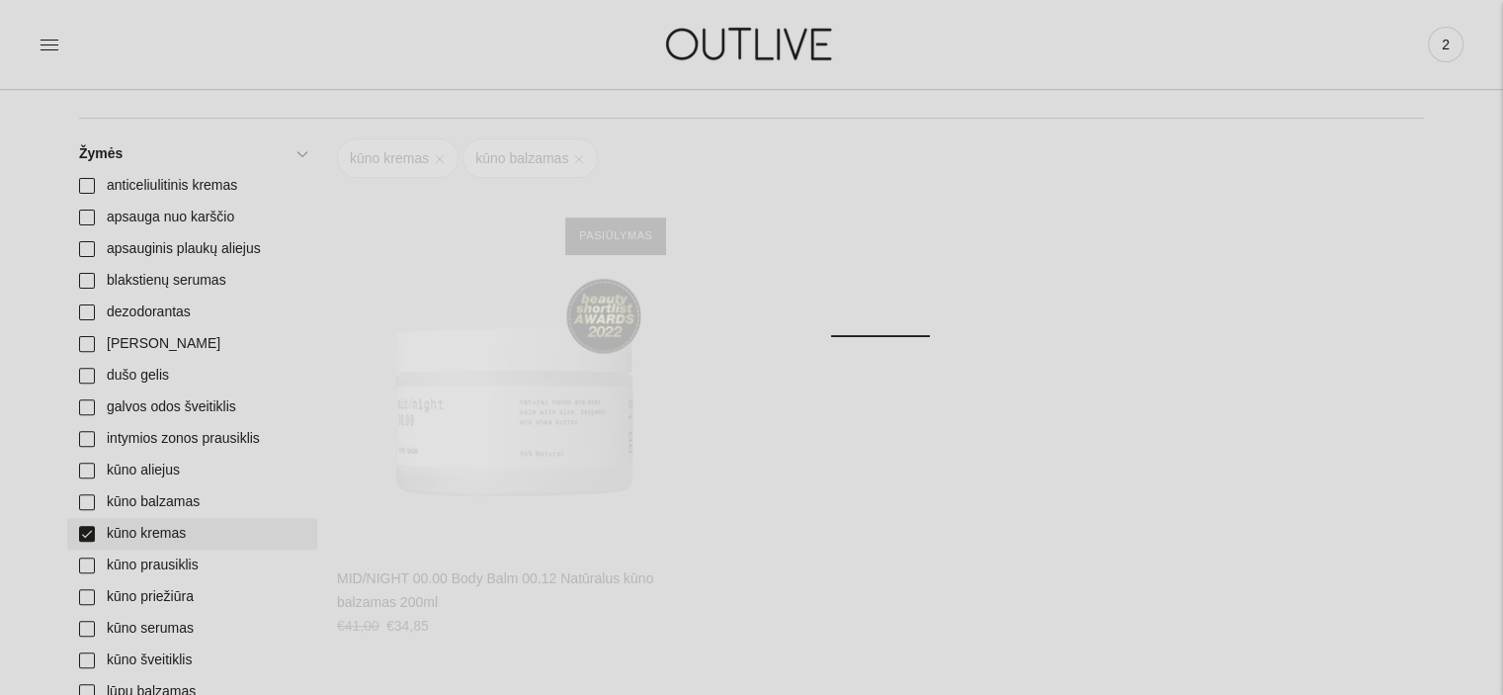
click at [86, 528] on link "kūno kremas" at bounding box center [192, 534] width 250 height 32
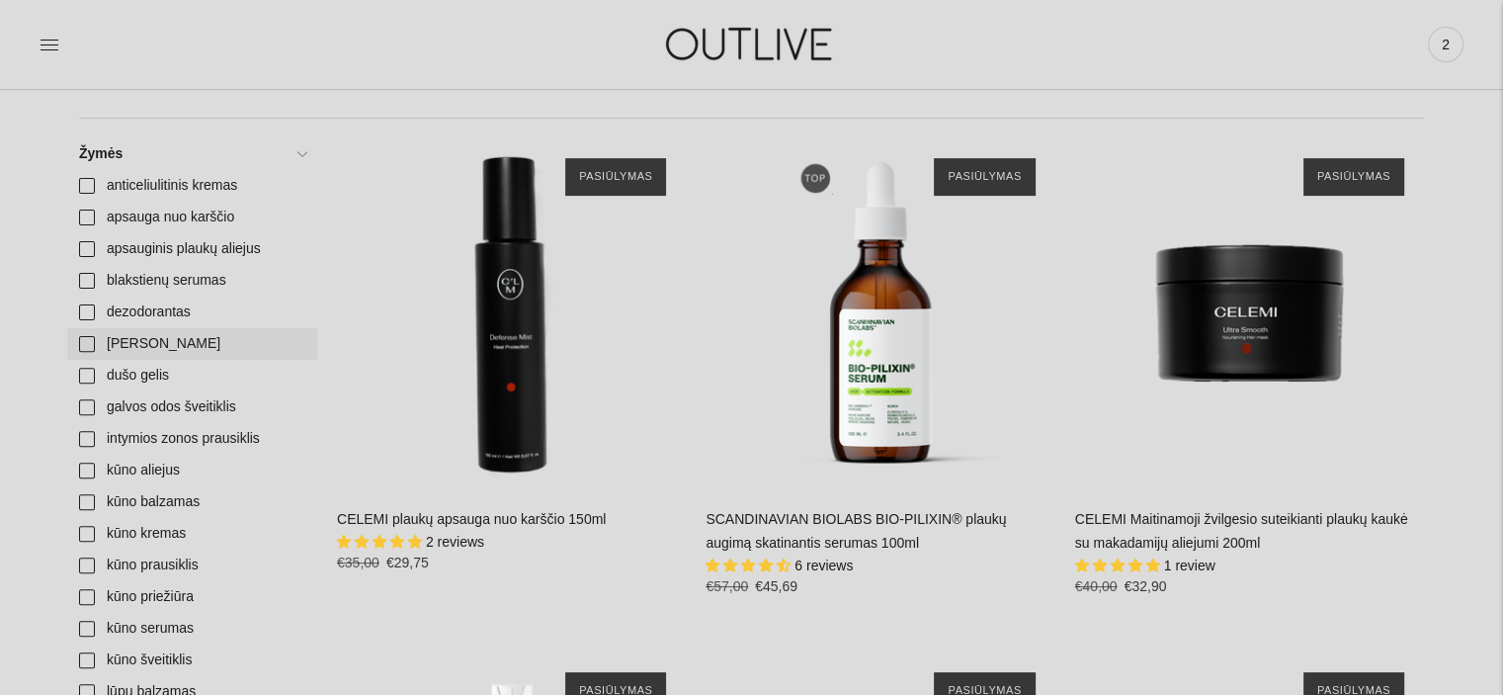
click at [91, 345] on link "dovanu idejos" at bounding box center [192, 344] width 250 height 32
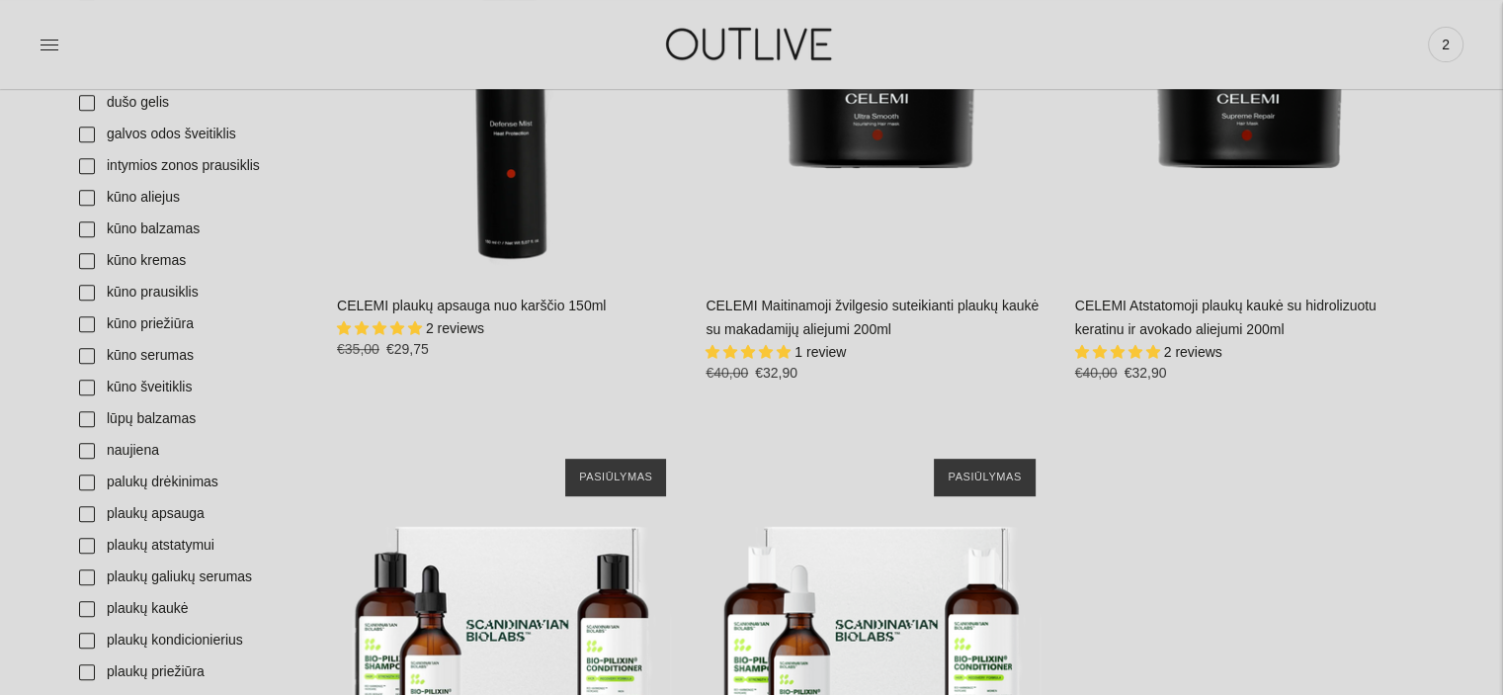
scroll to position [593, 0]
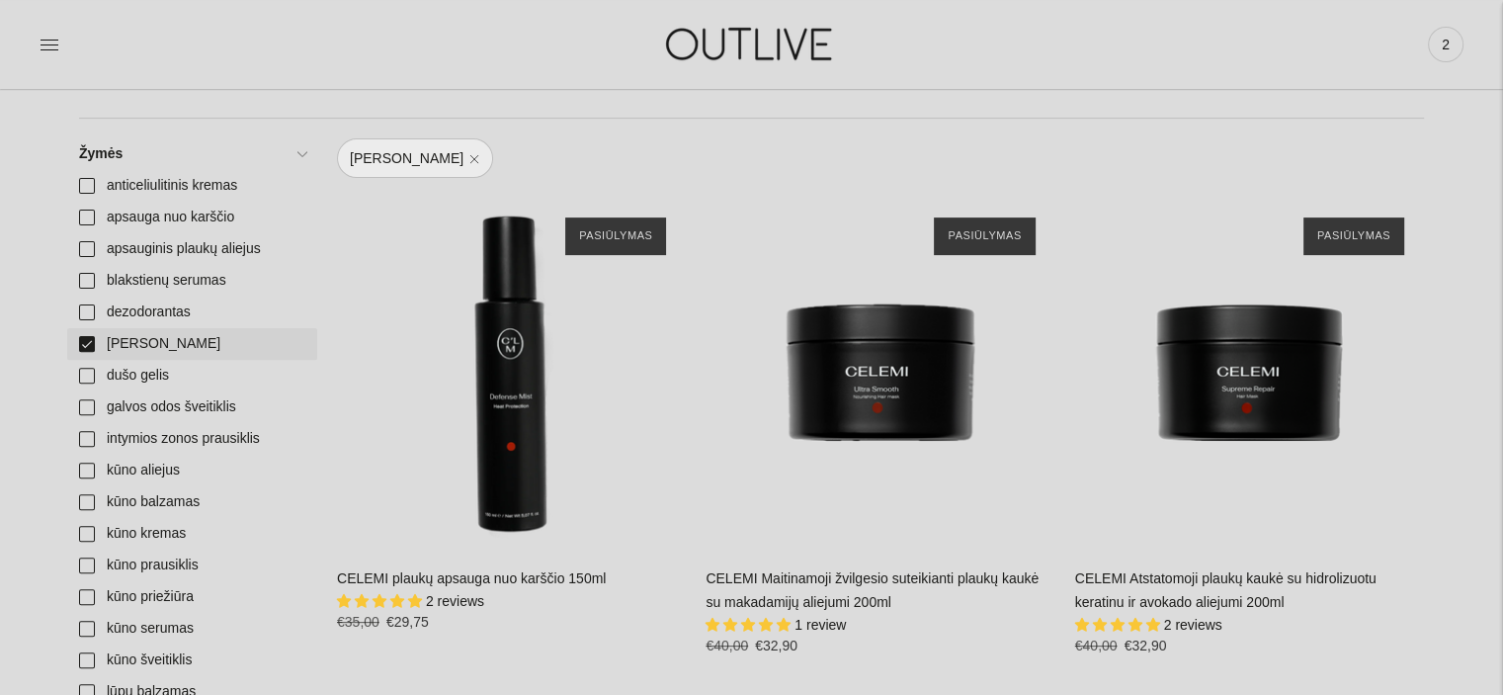
click at [83, 344] on link "dovanu idejos" at bounding box center [192, 344] width 250 height 32
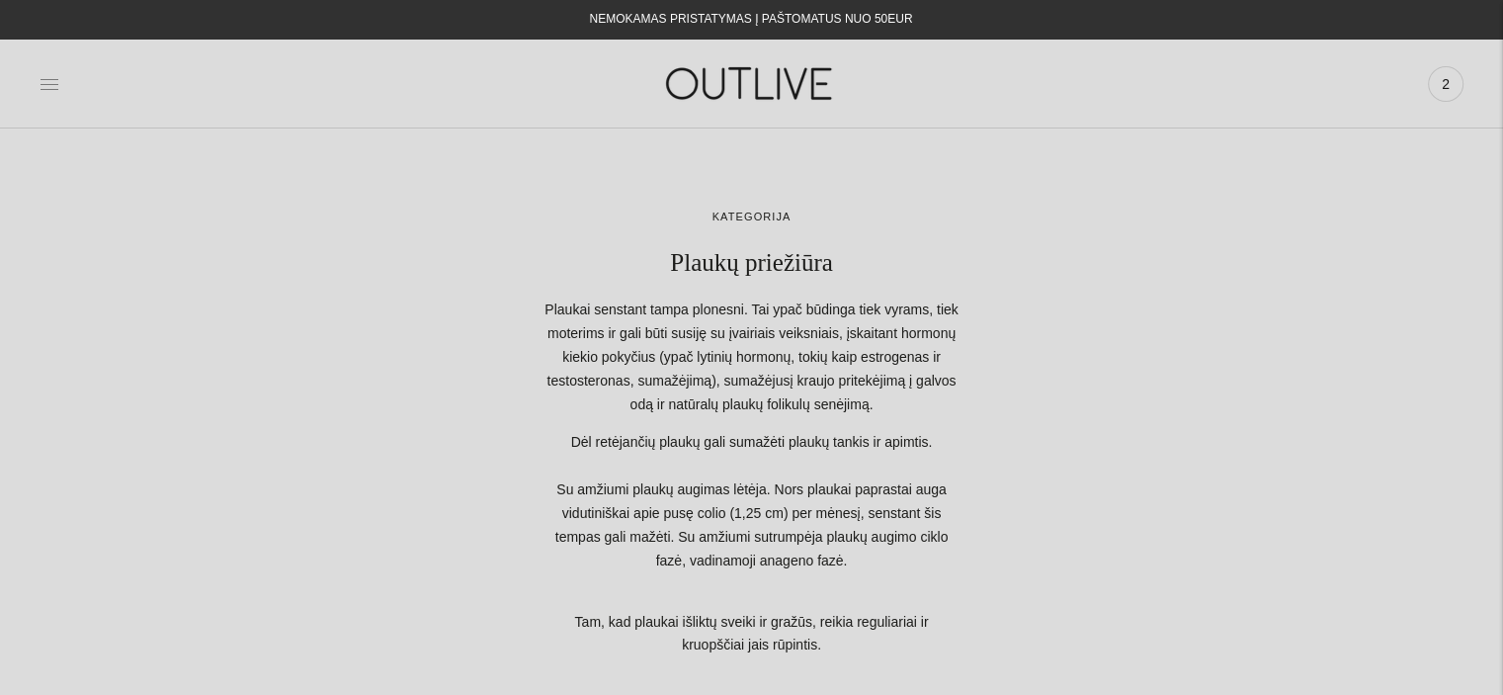
click at [41, 89] on icon at bounding box center [50, 84] width 18 height 10
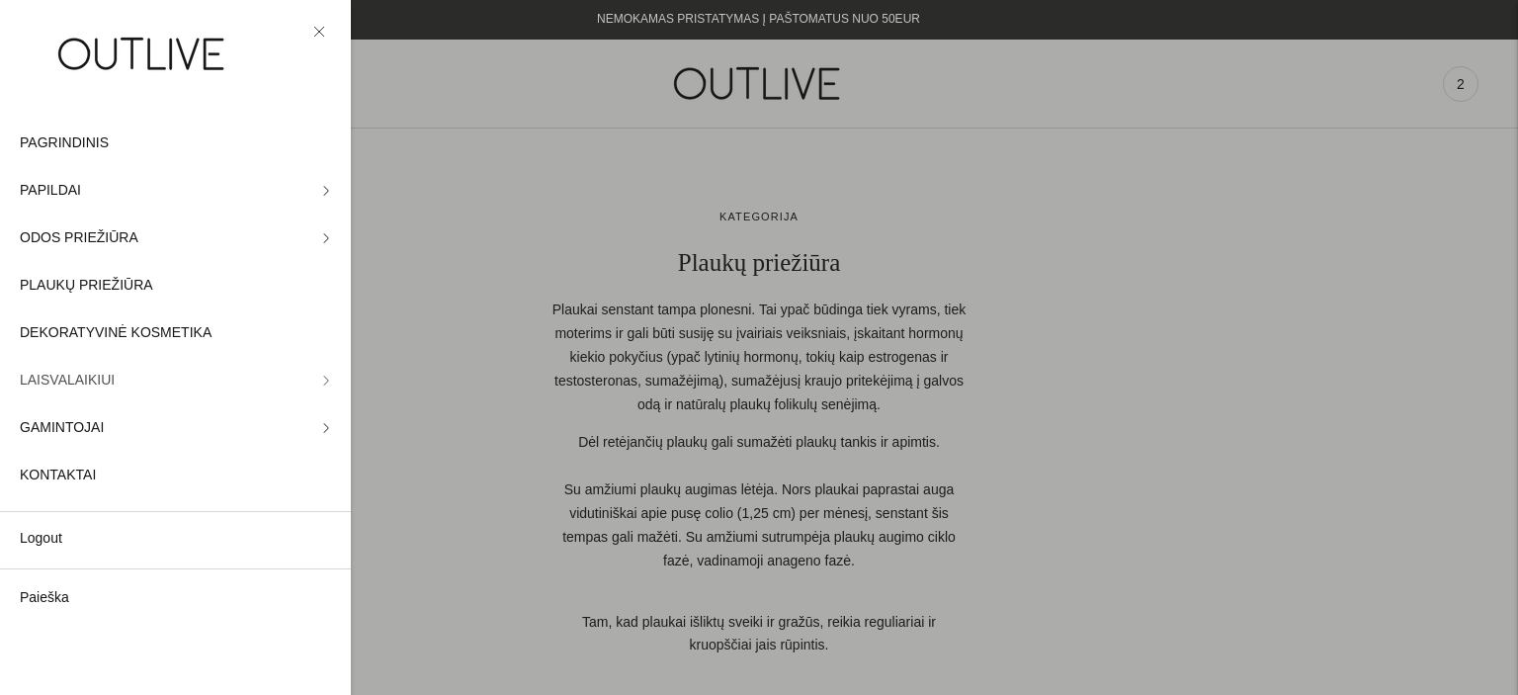
click at [321, 375] on icon at bounding box center [326, 380] width 10 height 10
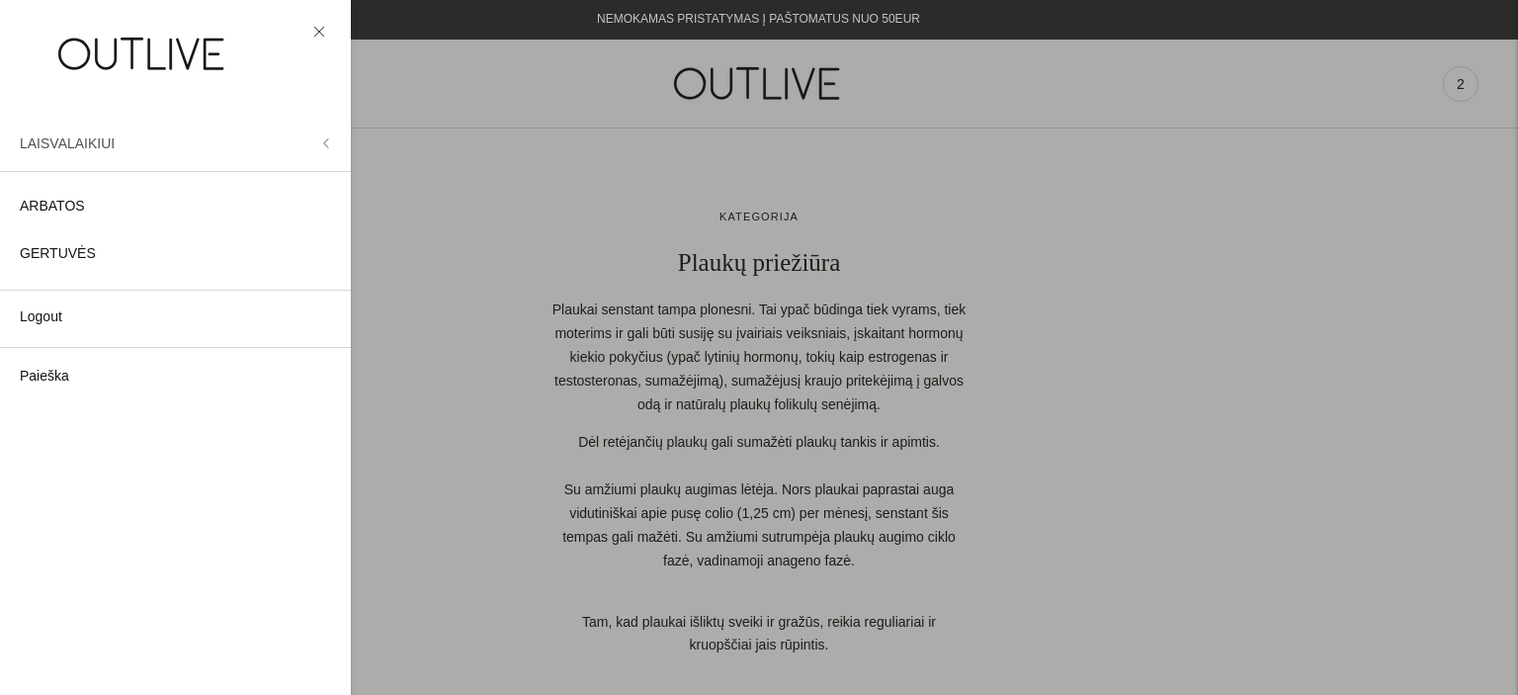
click at [326, 147] on icon at bounding box center [326, 143] width 10 height 10
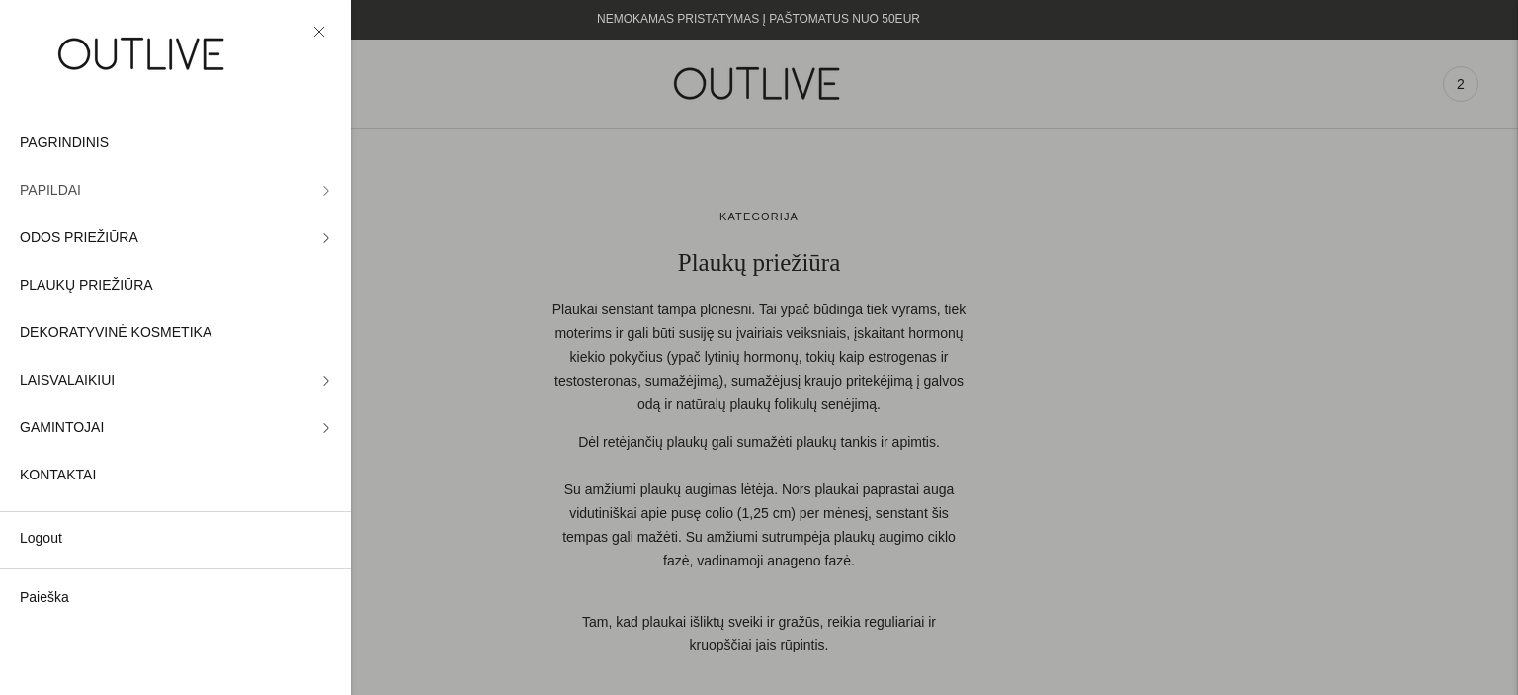
click at [69, 188] on span "PAPILDAI" at bounding box center [50, 191] width 61 height 24
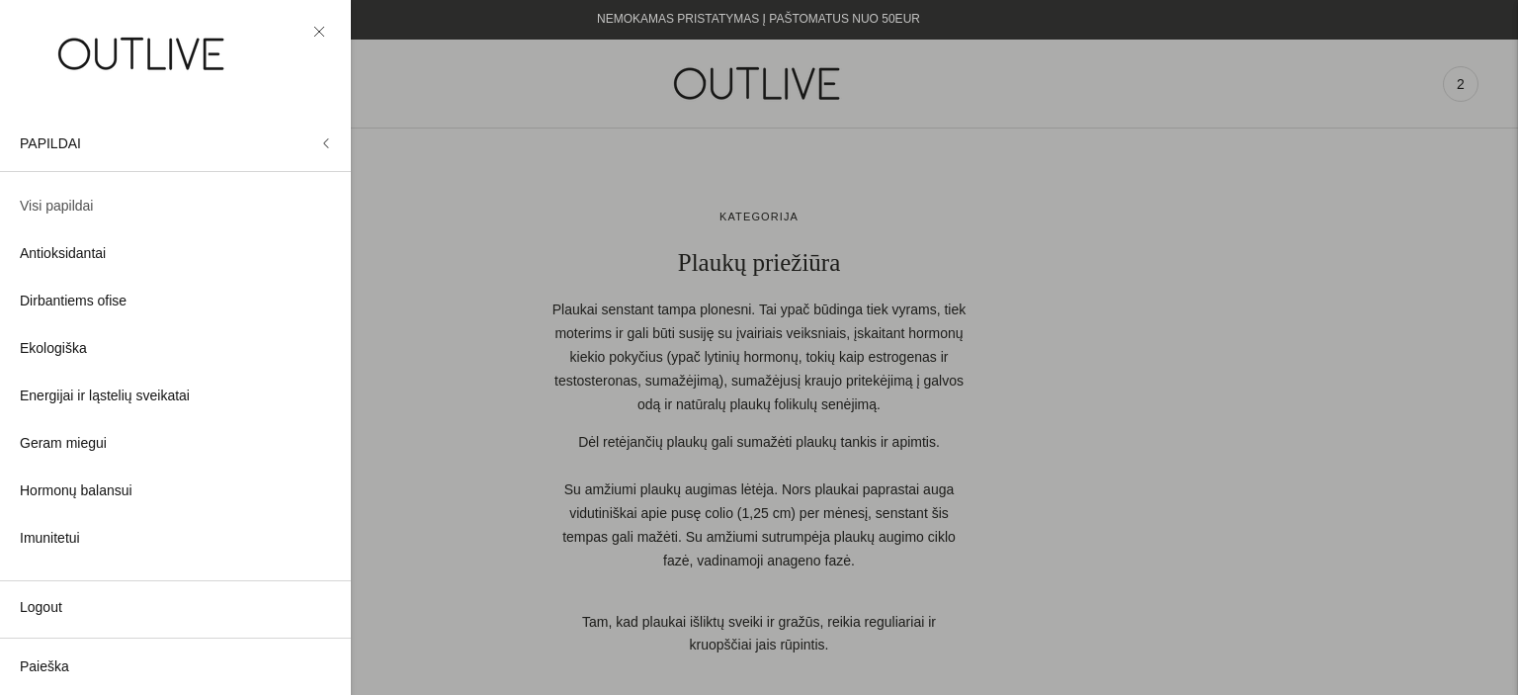
click at [71, 200] on span "Visi papildai" at bounding box center [56, 207] width 73 height 24
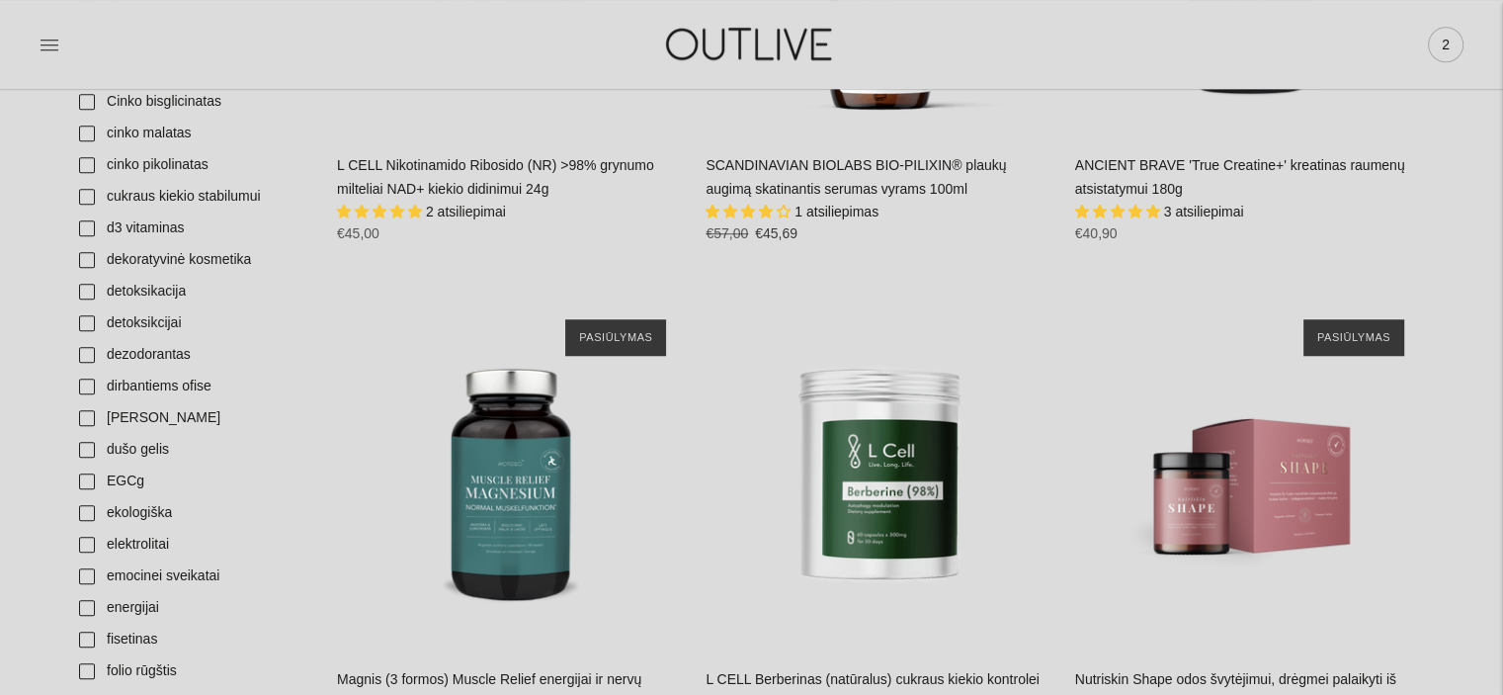
scroll to position [1482, 0]
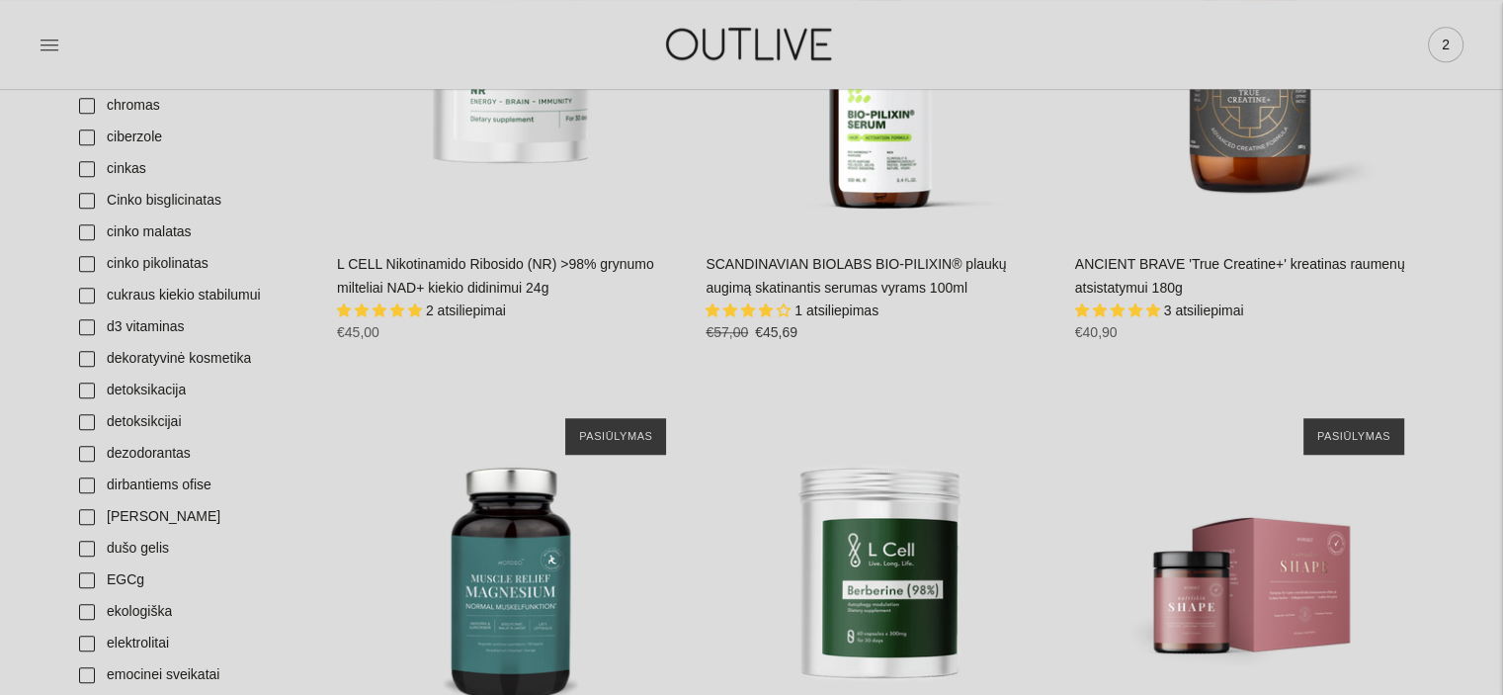
click at [1448, 39] on span "2" at bounding box center [1446, 45] width 28 height 28
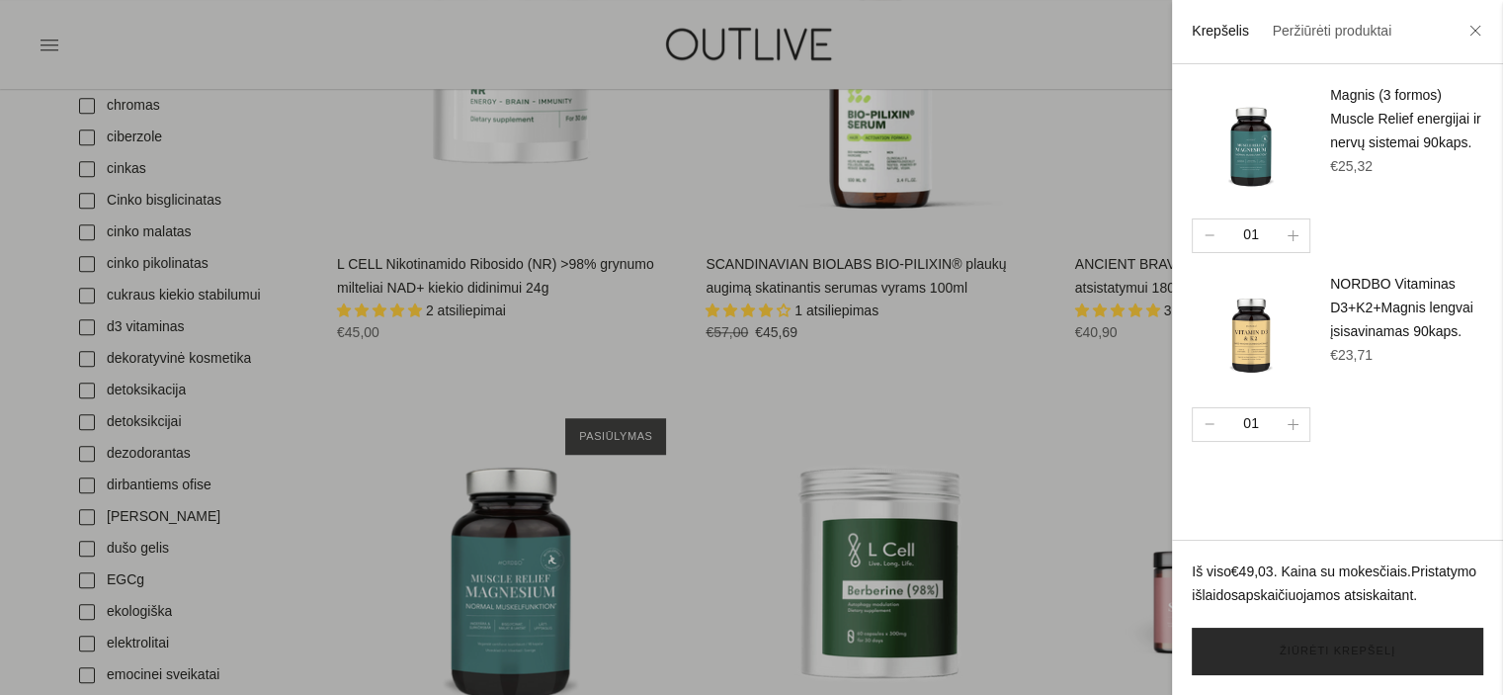
click at [1353, 643] on link "Žiūrėti krepšelį" at bounding box center [1336, 650] width 291 height 47
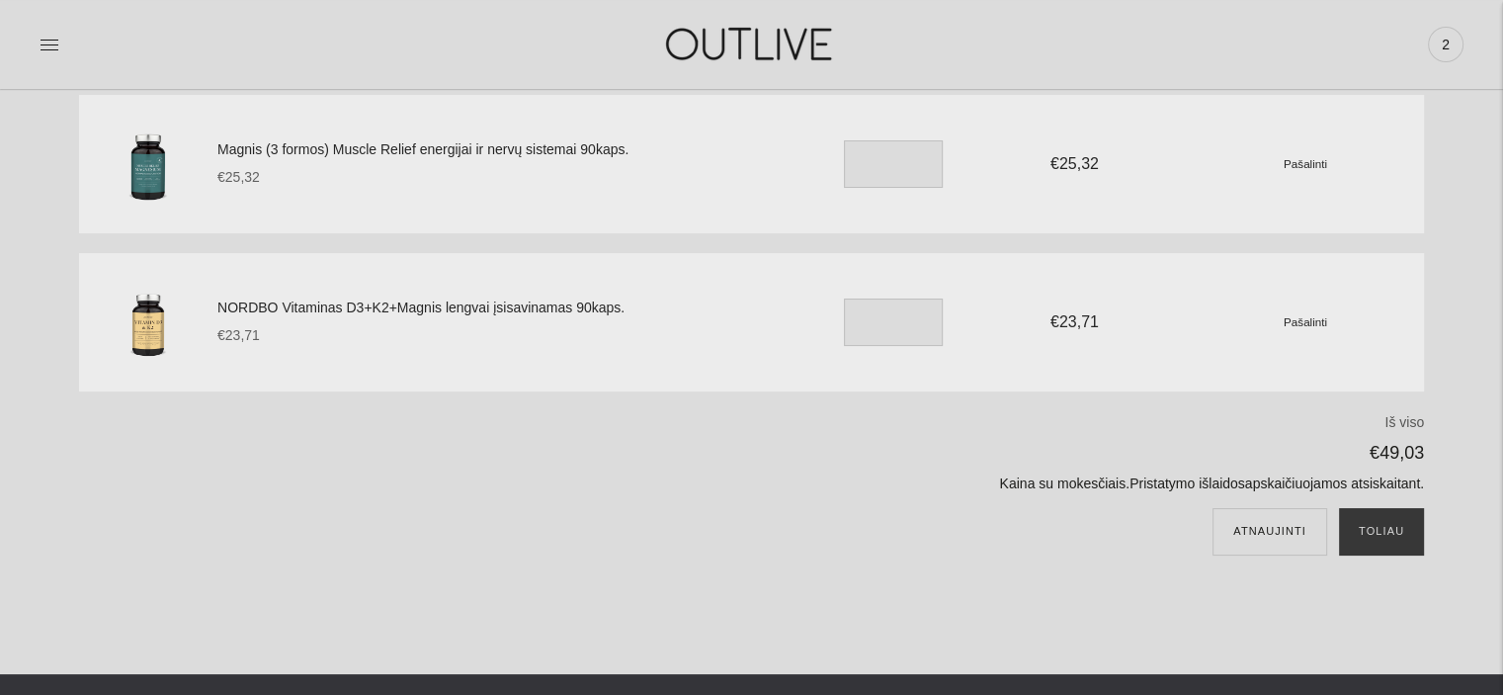
scroll to position [296, 0]
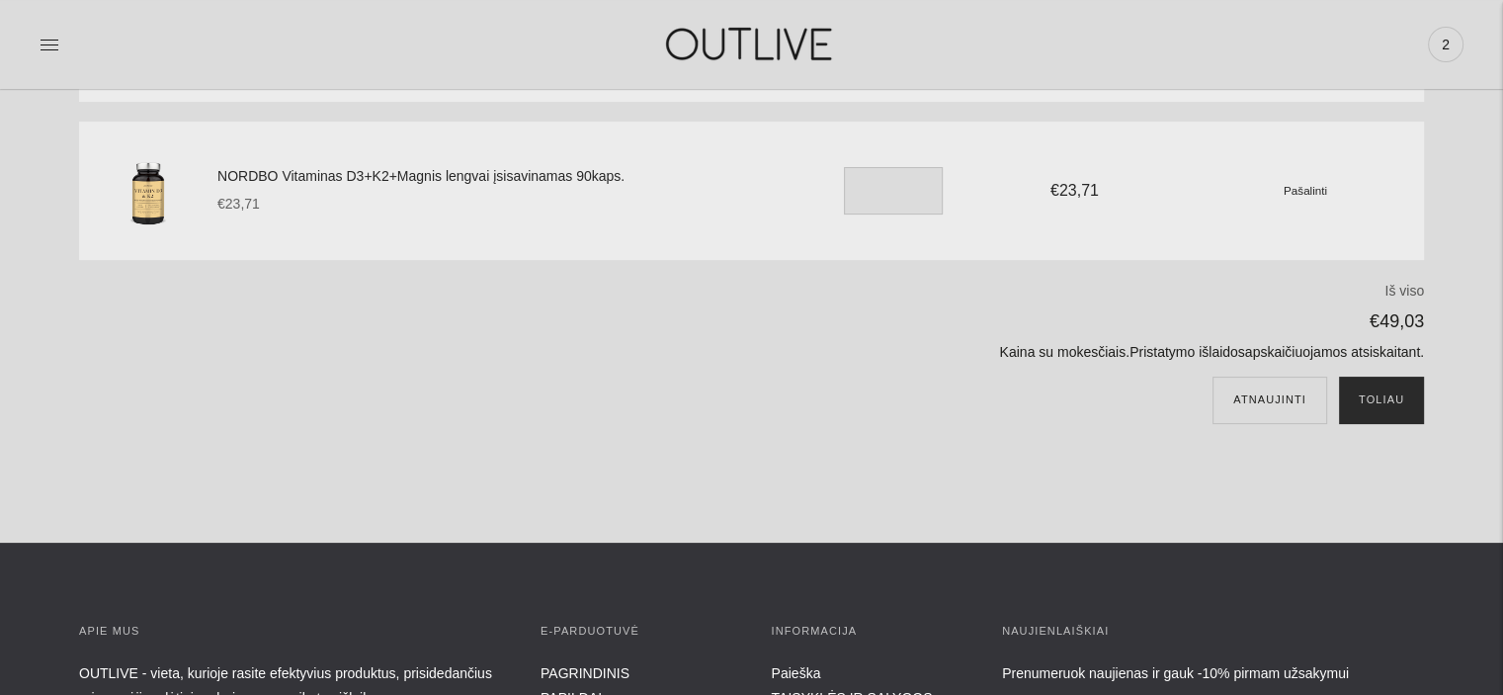
click at [1387, 398] on button "Toliau" at bounding box center [1381, 399] width 85 height 47
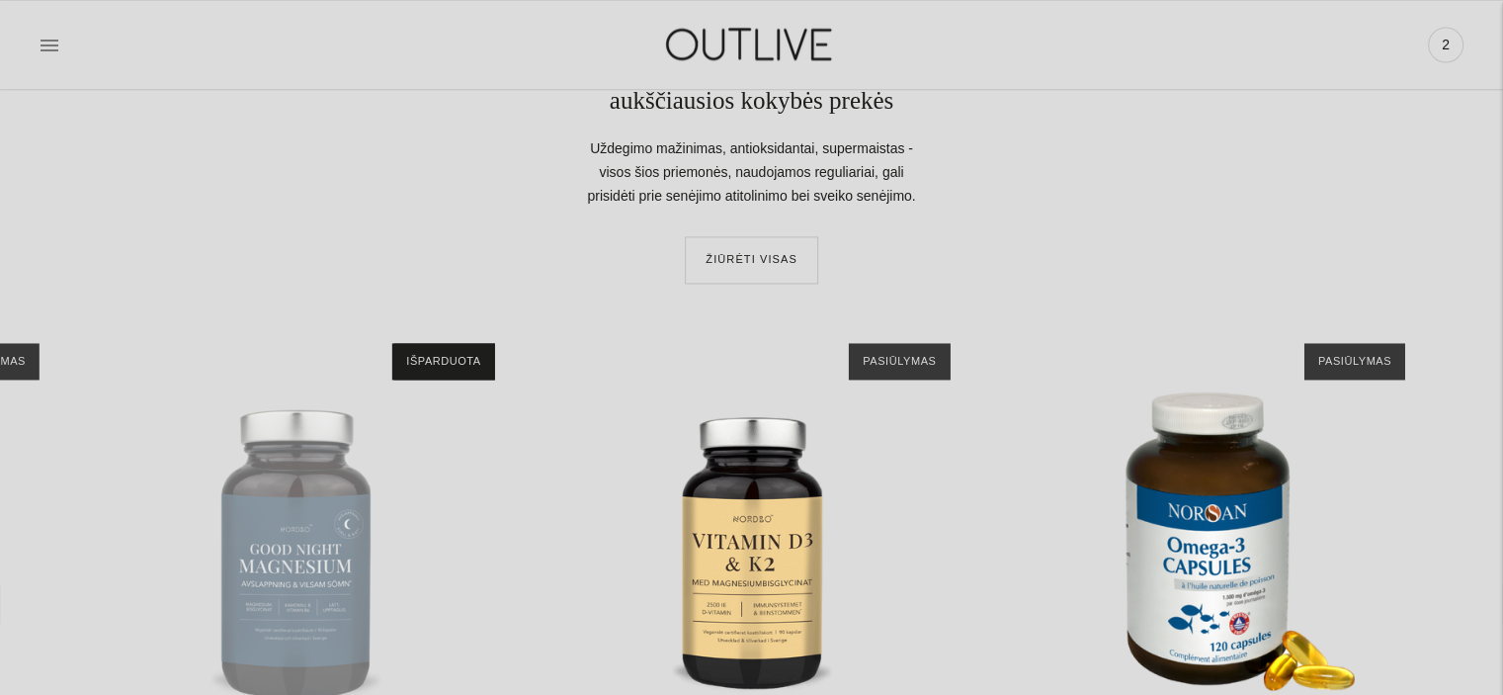
scroll to position [3156, 0]
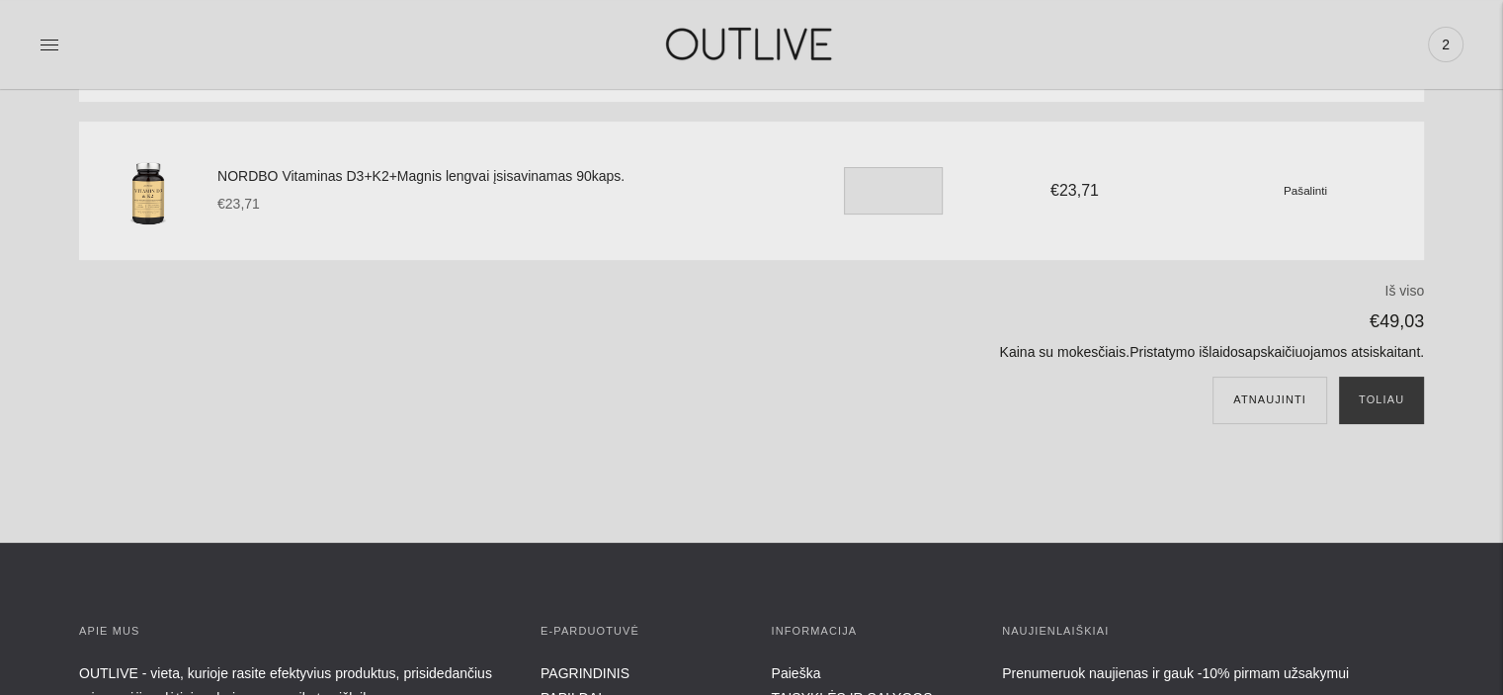
click at [1300, 188] on small "Pašalinti" at bounding box center [1304, 190] width 43 height 13
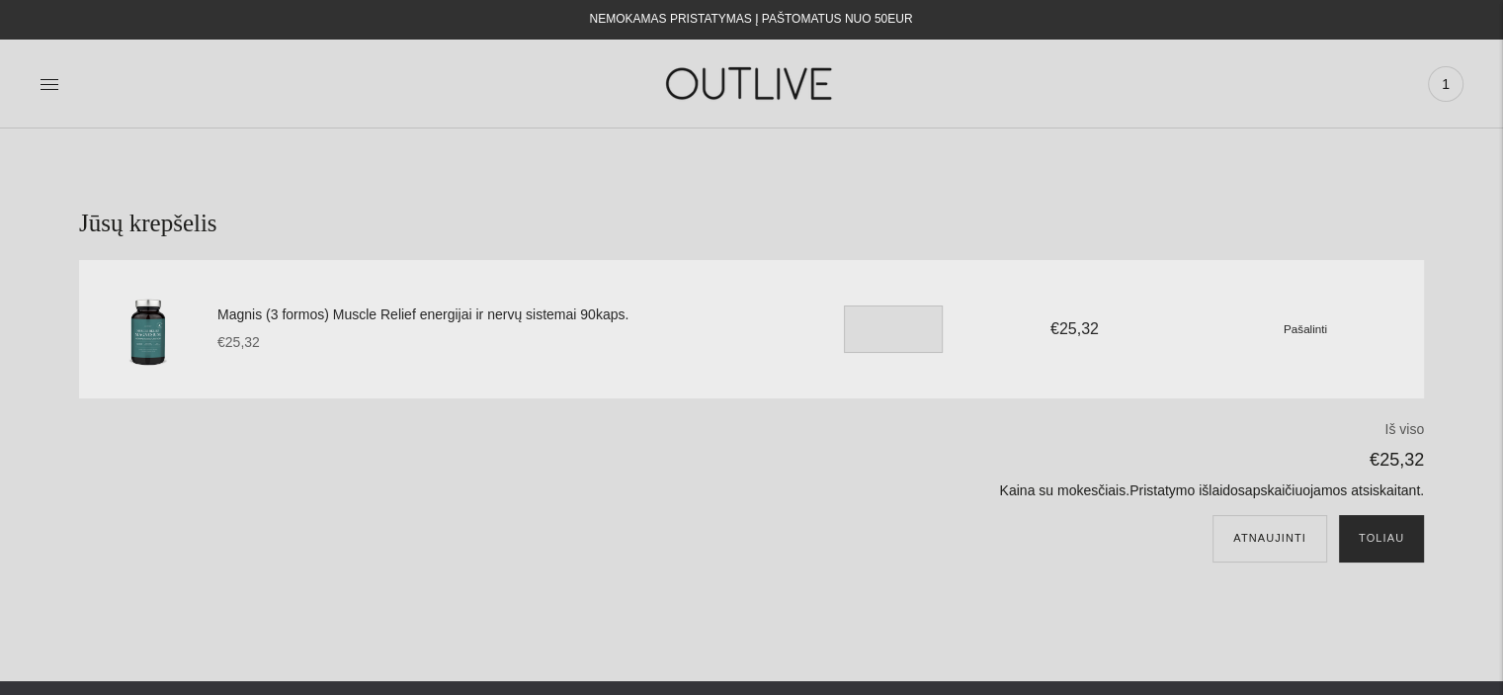
click at [1378, 540] on button "Toliau" at bounding box center [1381, 538] width 85 height 47
